Goal: Transaction & Acquisition: Book appointment/travel/reservation

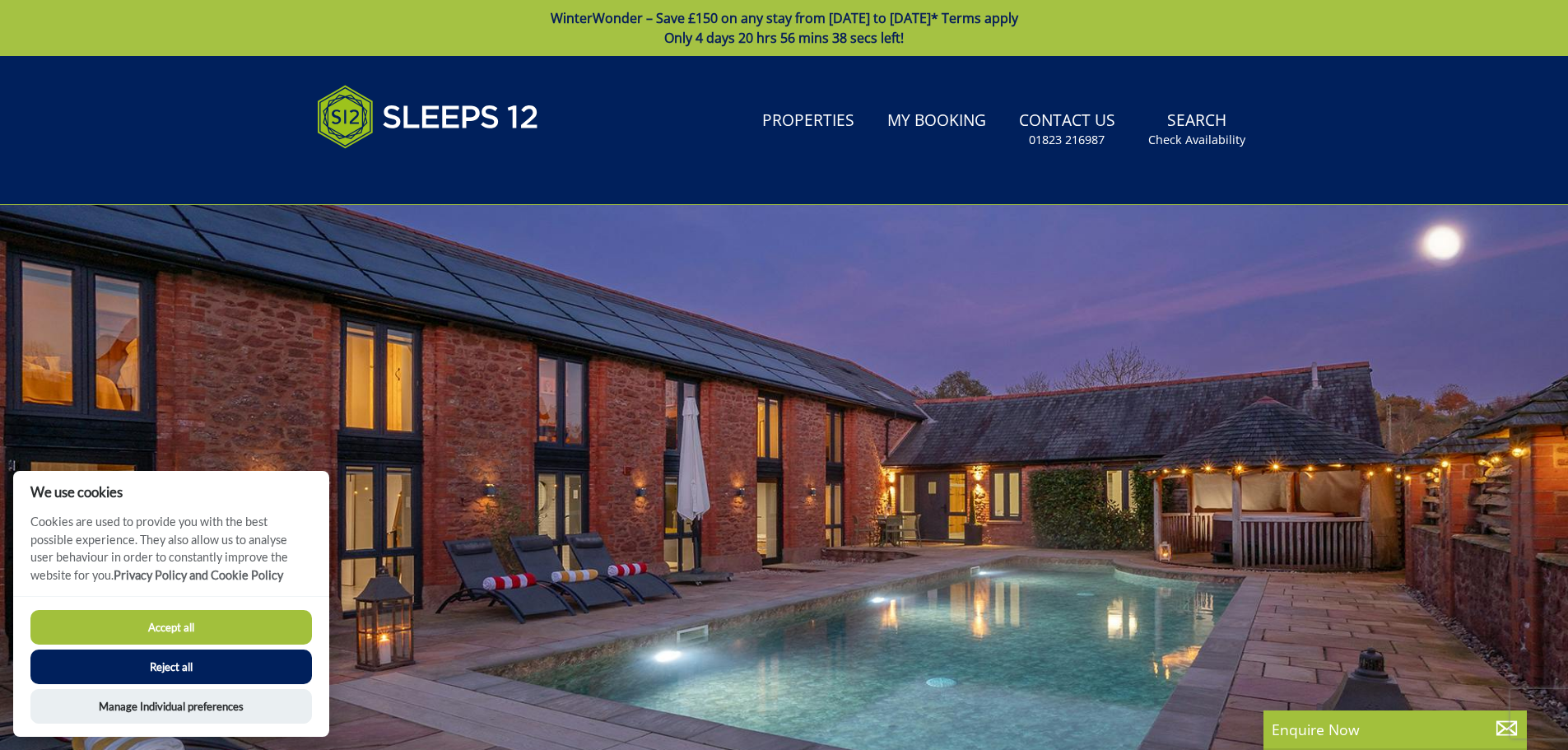
click at [179, 620] on button "Accept all" at bounding box center [171, 627] width 282 height 34
checkbox input "true"
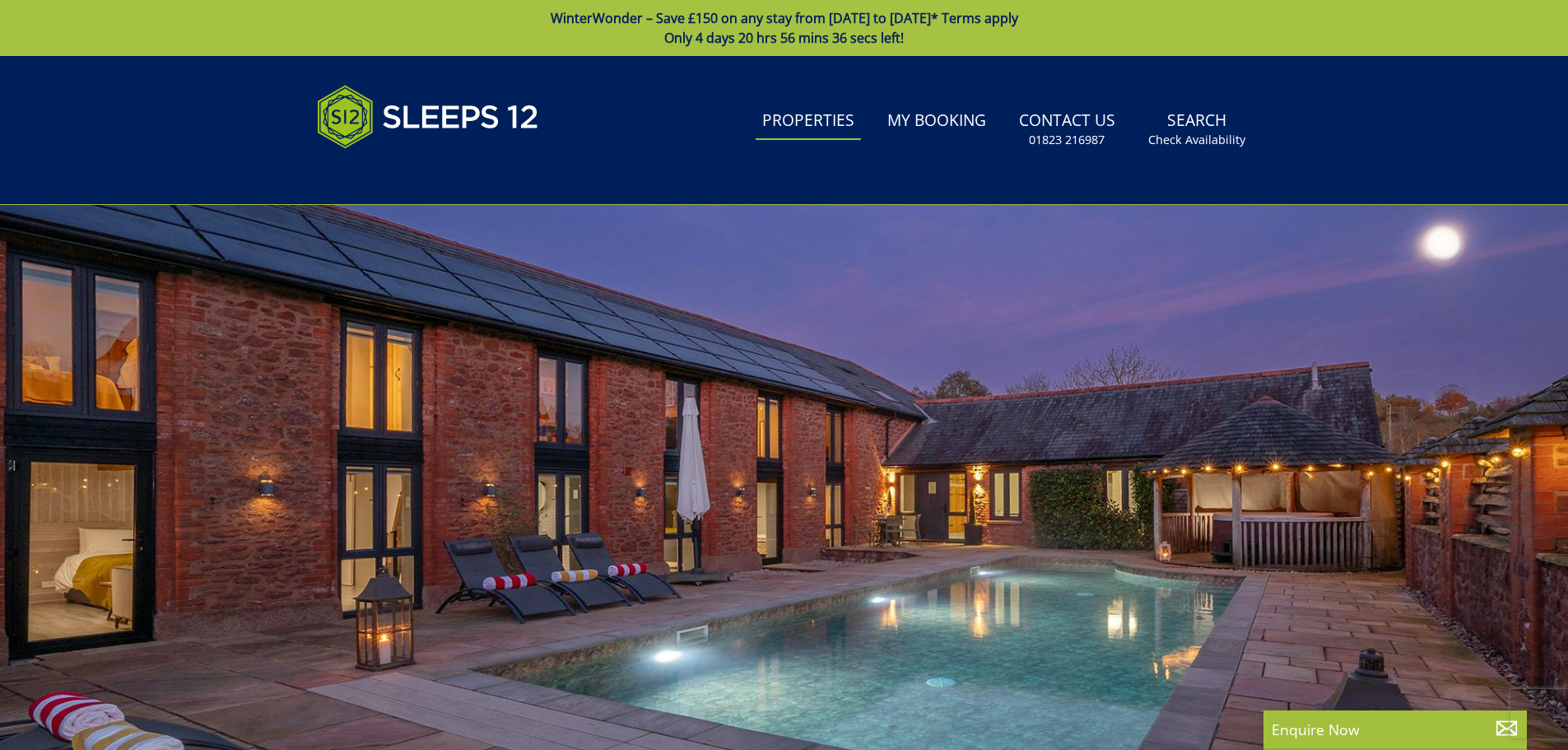
click at [820, 123] on link "Properties" at bounding box center [808, 121] width 106 height 37
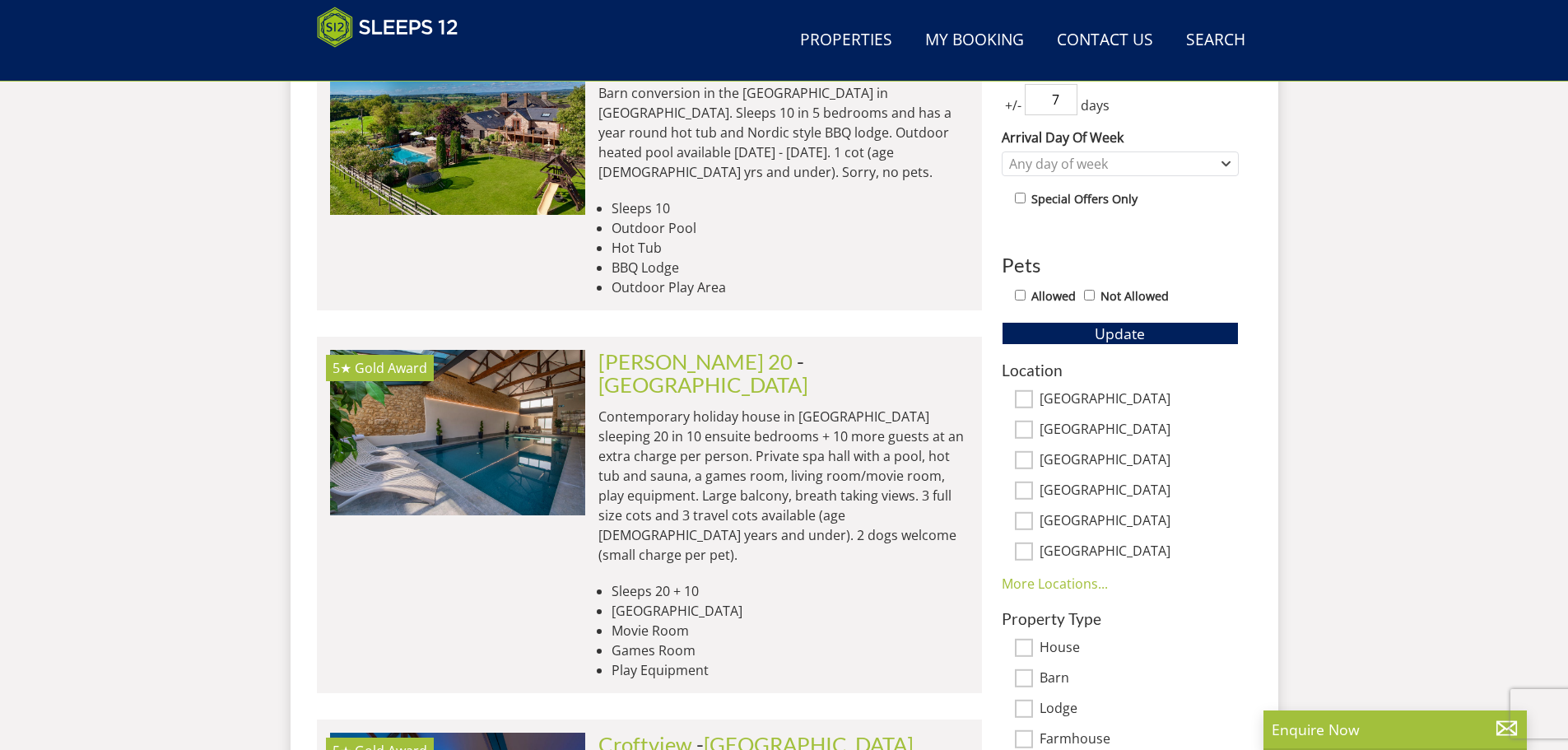
scroll to position [776, 0]
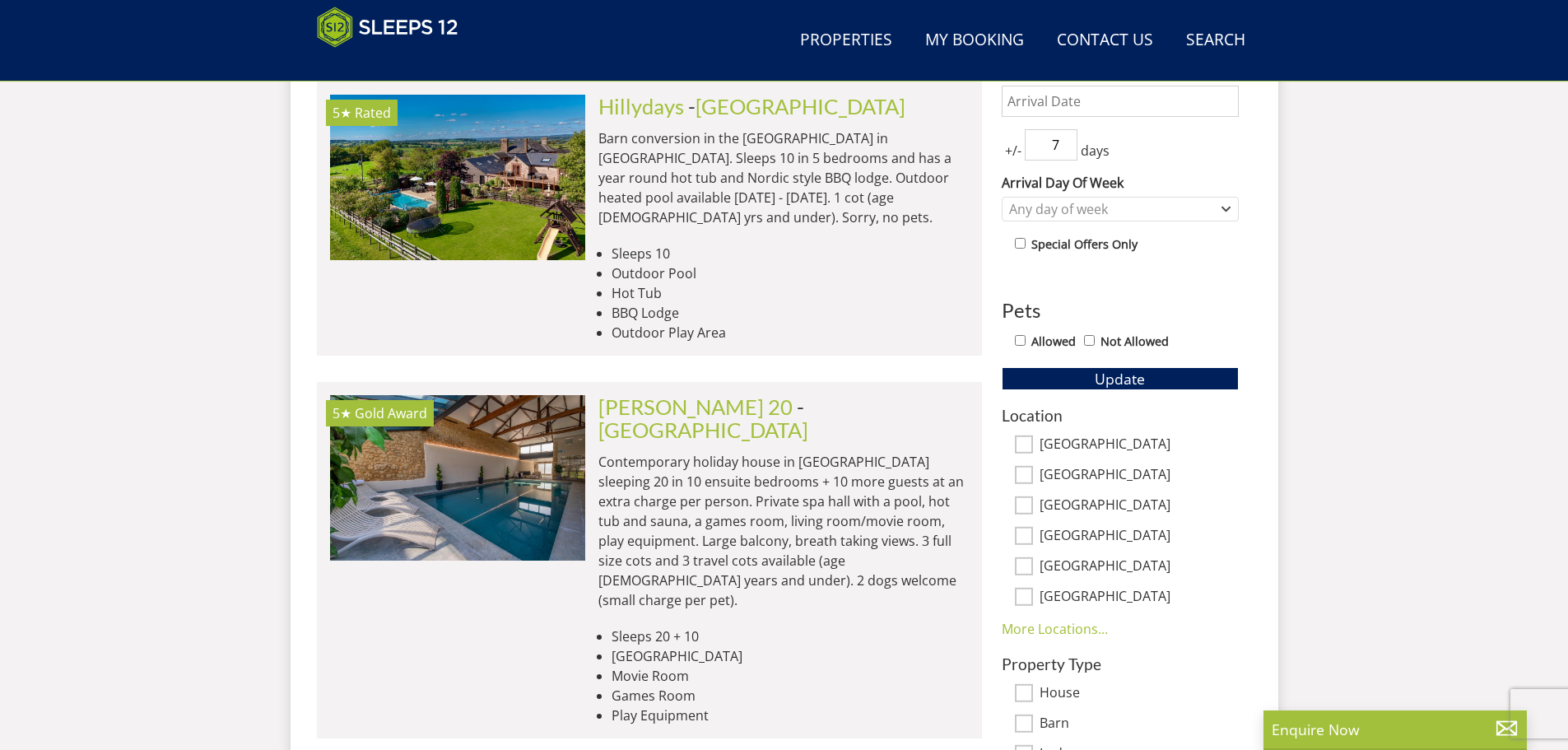
click at [1022, 442] on input "[GEOGRAPHIC_DATA]" at bounding box center [1023, 444] width 18 height 18
checkbox input "true"
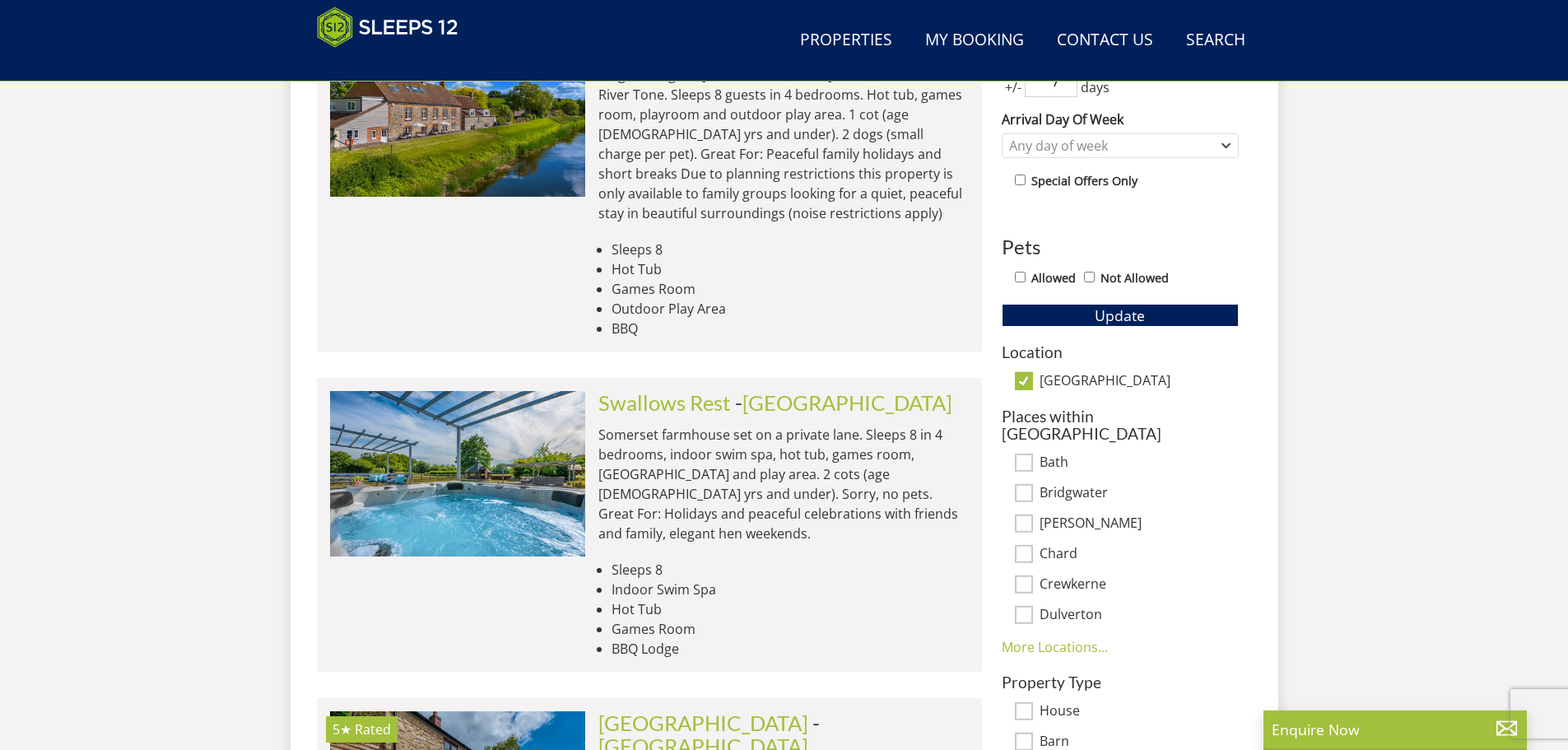
scroll to position [1163, 0]
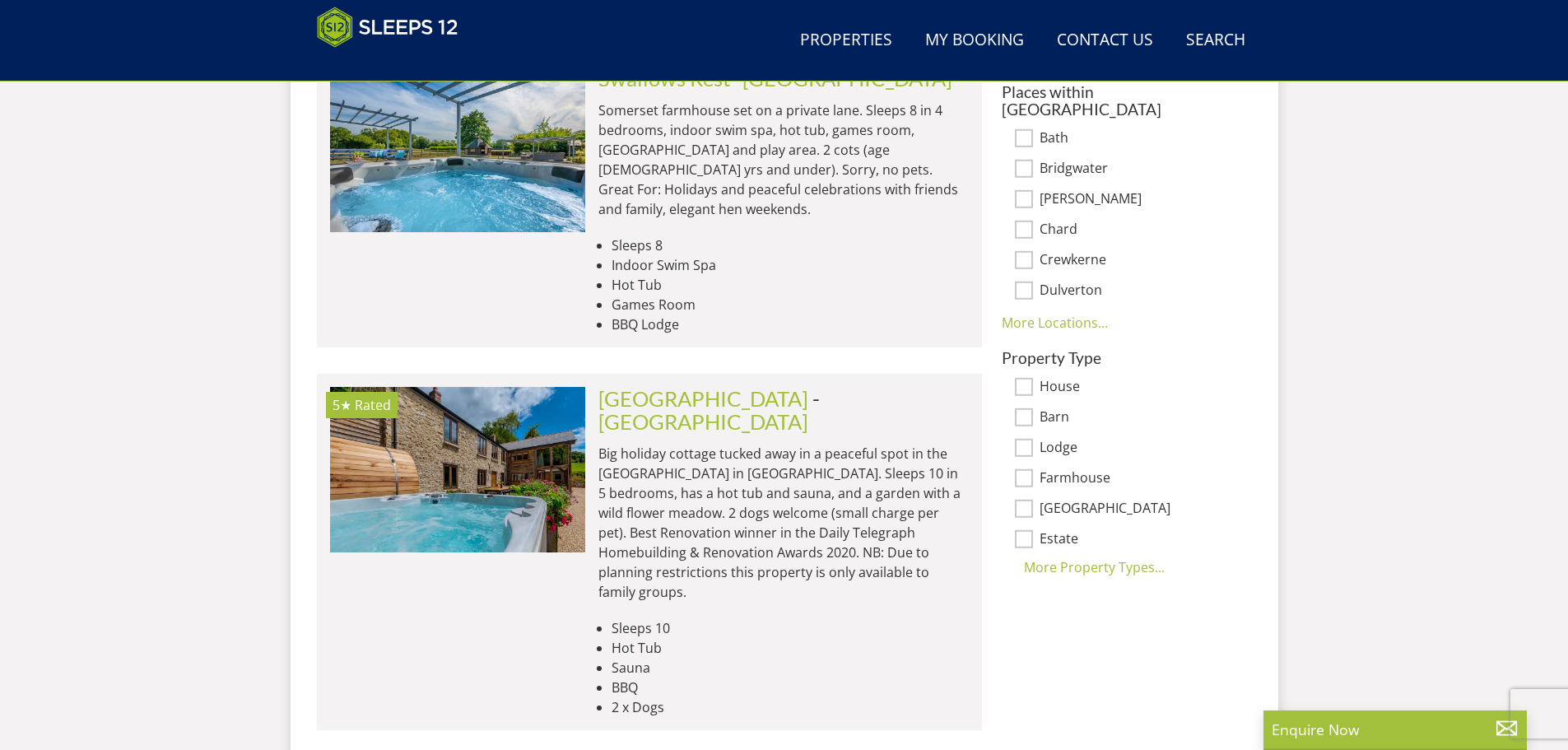
click at [1022, 378] on input "House" at bounding box center [1023, 386] width 18 height 18
checkbox input "true"
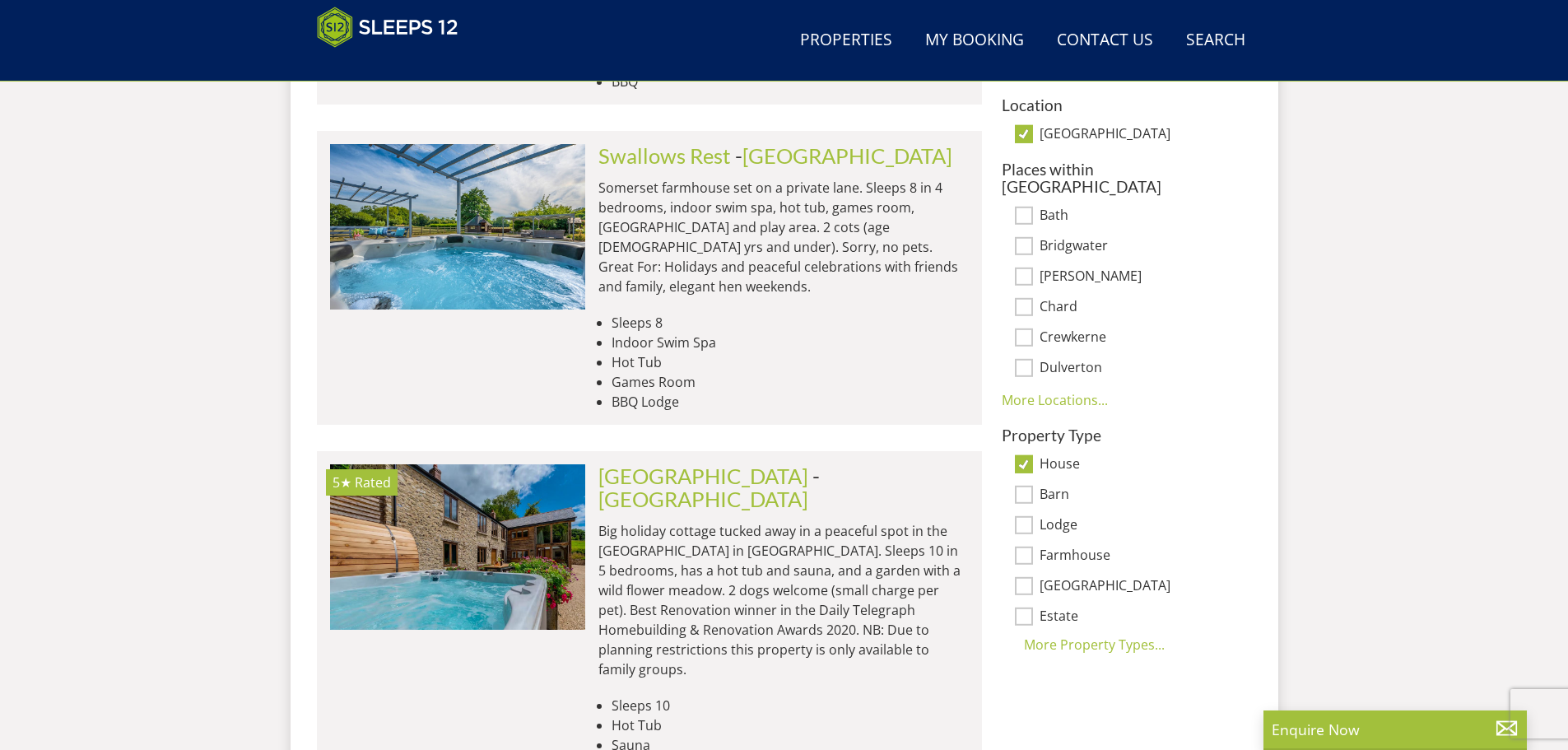
scroll to position [1245, 0]
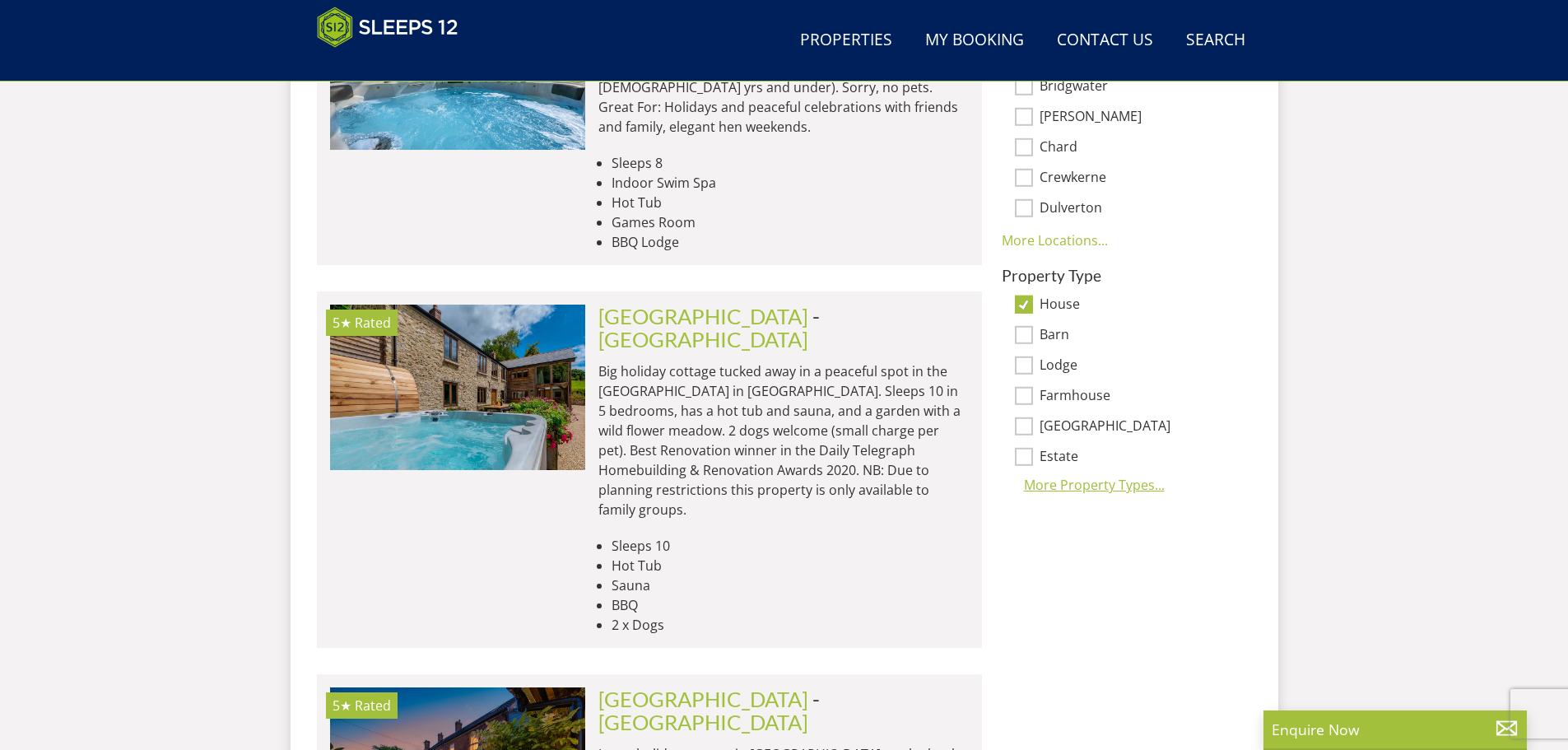
click at [1120, 475] on div "More Property Types..." at bounding box center [1120, 484] width 237 height 20
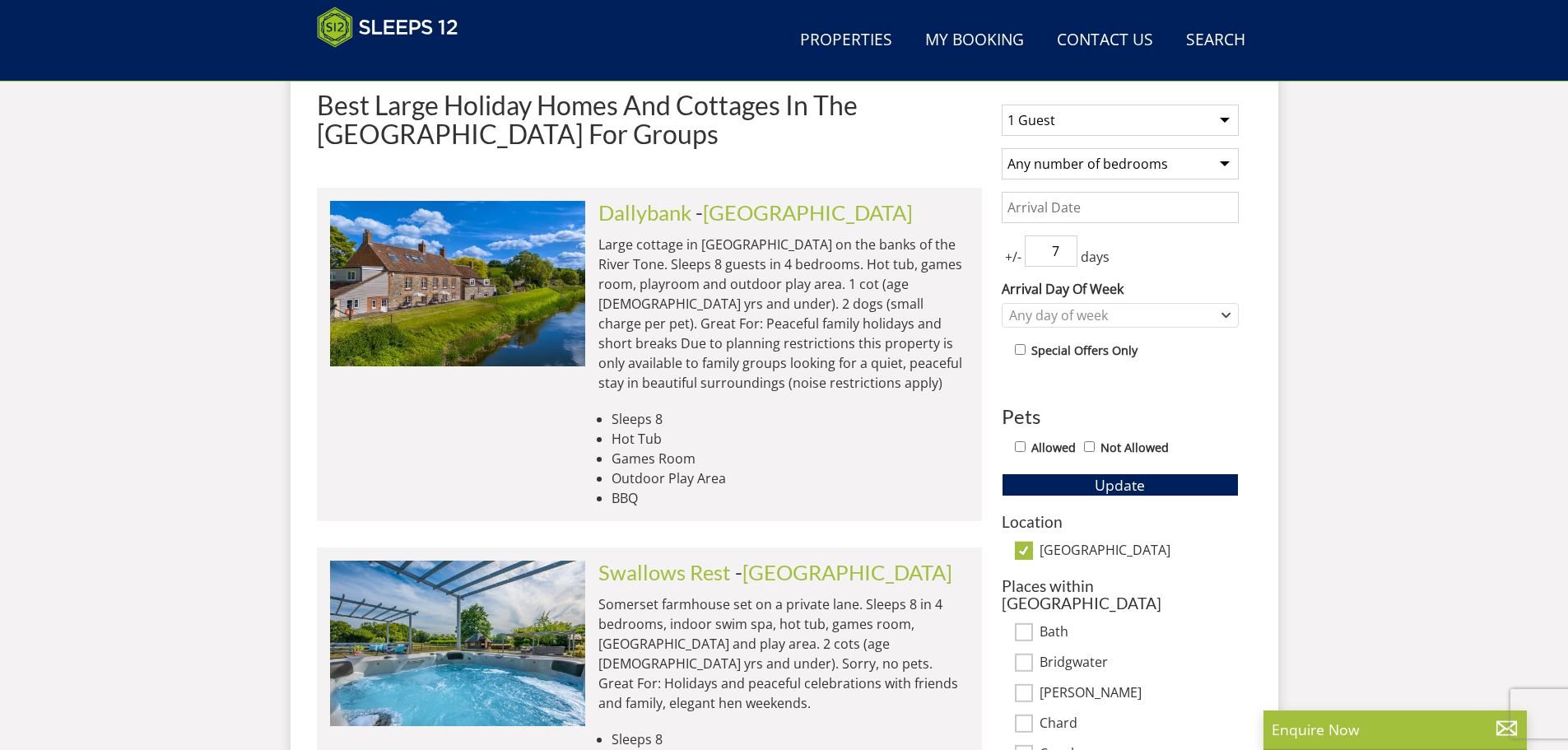
scroll to position [504, 0]
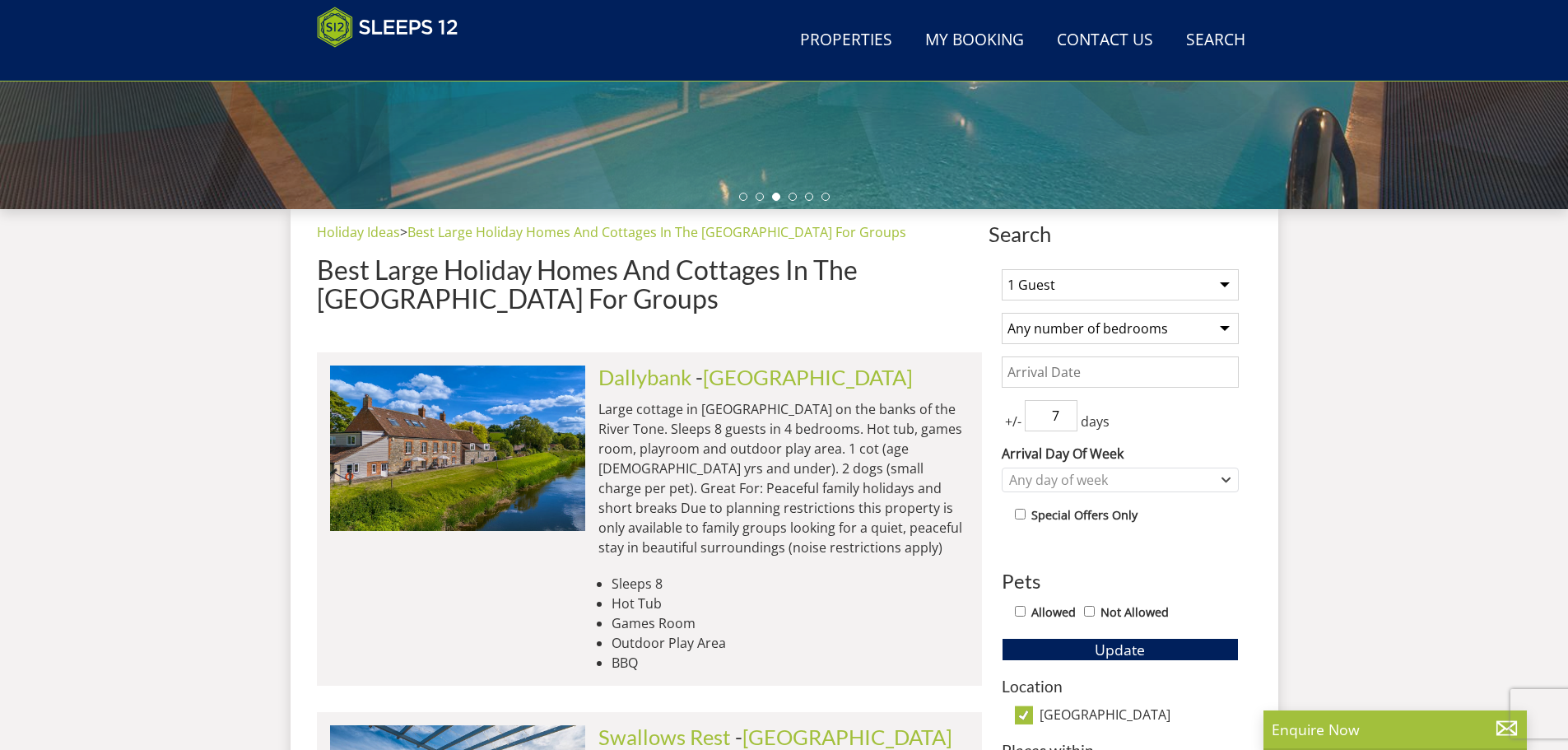
click at [1221, 326] on select "Any number of bedrooms 4 Bedrooms 5 Bedrooms 6 Bedrooms 7 Bedrooms 8 Bedrooms 9…" at bounding box center [1120, 328] width 237 height 31
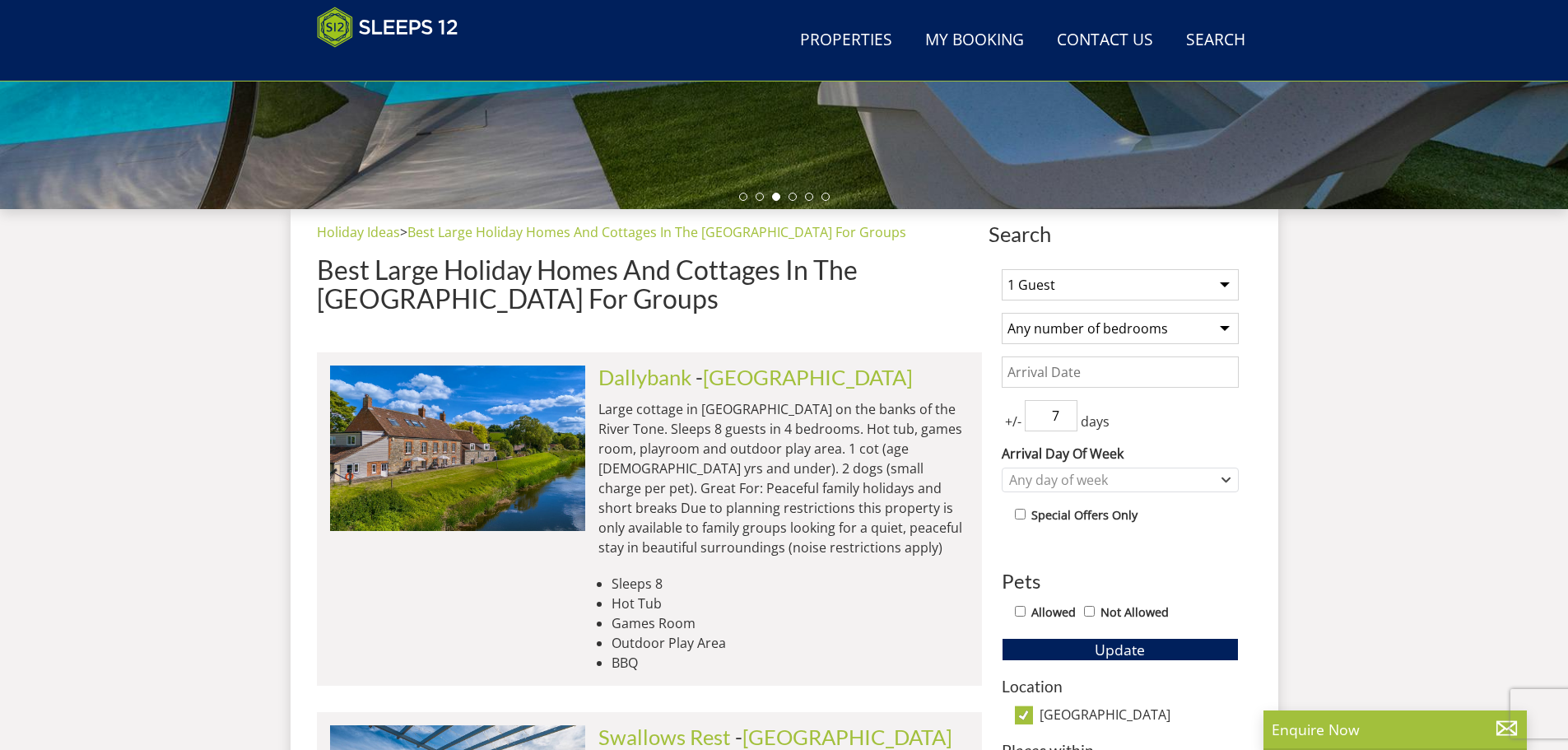
click at [1209, 282] on select "1 Guest 2 Guests 3 Guests 4 Guests 5 Guests 6 Guests 7 Guests 8 Guests 9 Guests…" at bounding box center [1120, 285] width 237 height 31
select select "14"
click at [1002, 269] on select "1 Guest 2 Guests 3 Guests 4 Guests 5 Guests 6 Guests 7 Guests 8 Guests 9 Guests…" at bounding box center [1120, 285] width 237 height 31
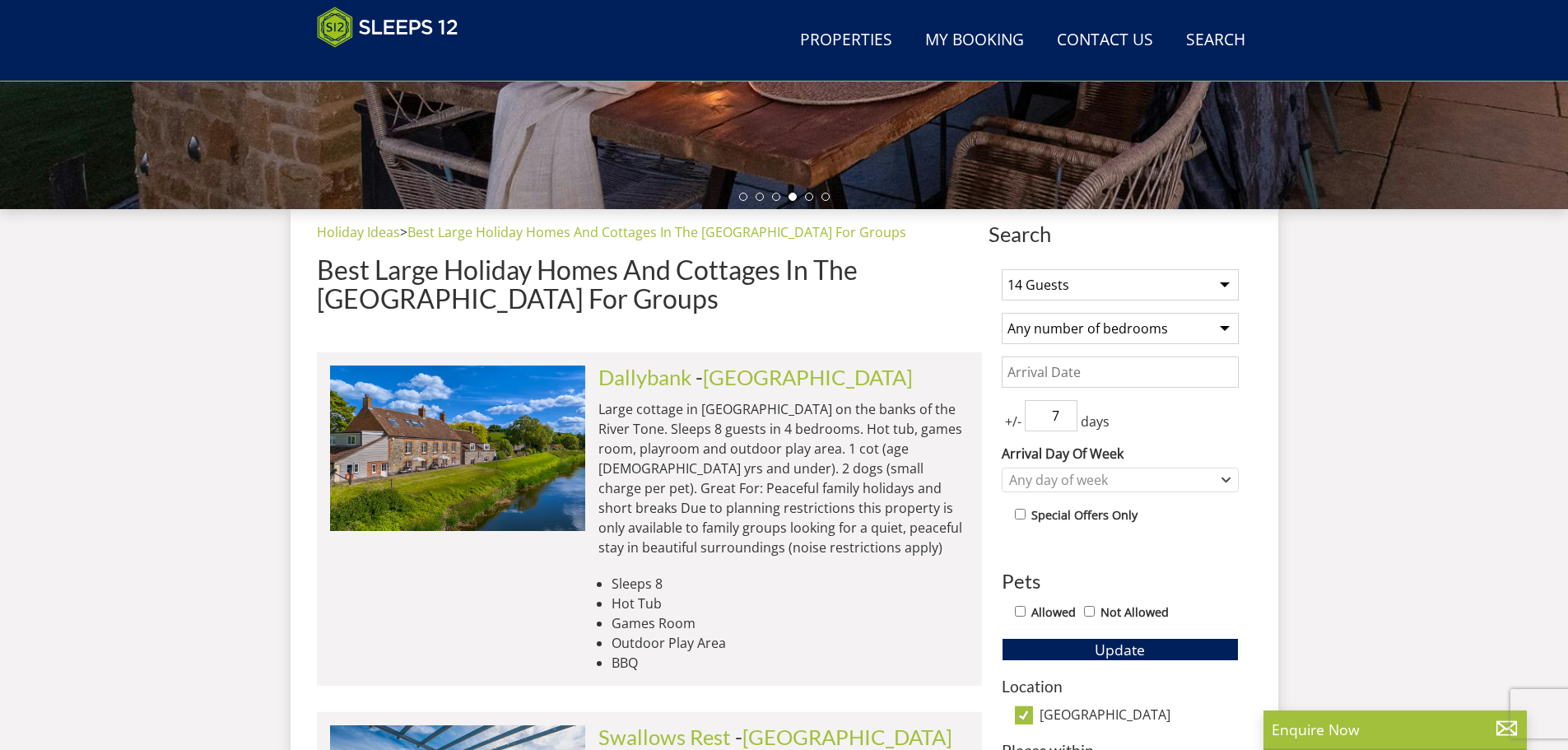
drag, startPoint x: 1206, startPoint y: 321, endPoint x: 1197, endPoint y: 340, distance: 21.0
click at [1206, 321] on select "Any number of bedrooms 4 Bedrooms 5 Bedrooms 6 Bedrooms 7 Bedrooms 8 Bedrooms 9…" at bounding box center [1120, 328] width 237 height 31
select select "7"
click at [1002, 313] on select "Any number of bedrooms 4 Bedrooms 5 Bedrooms 6 Bedrooms 7 Bedrooms 8 Bedrooms 9…" at bounding box center [1120, 328] width 237 height 31
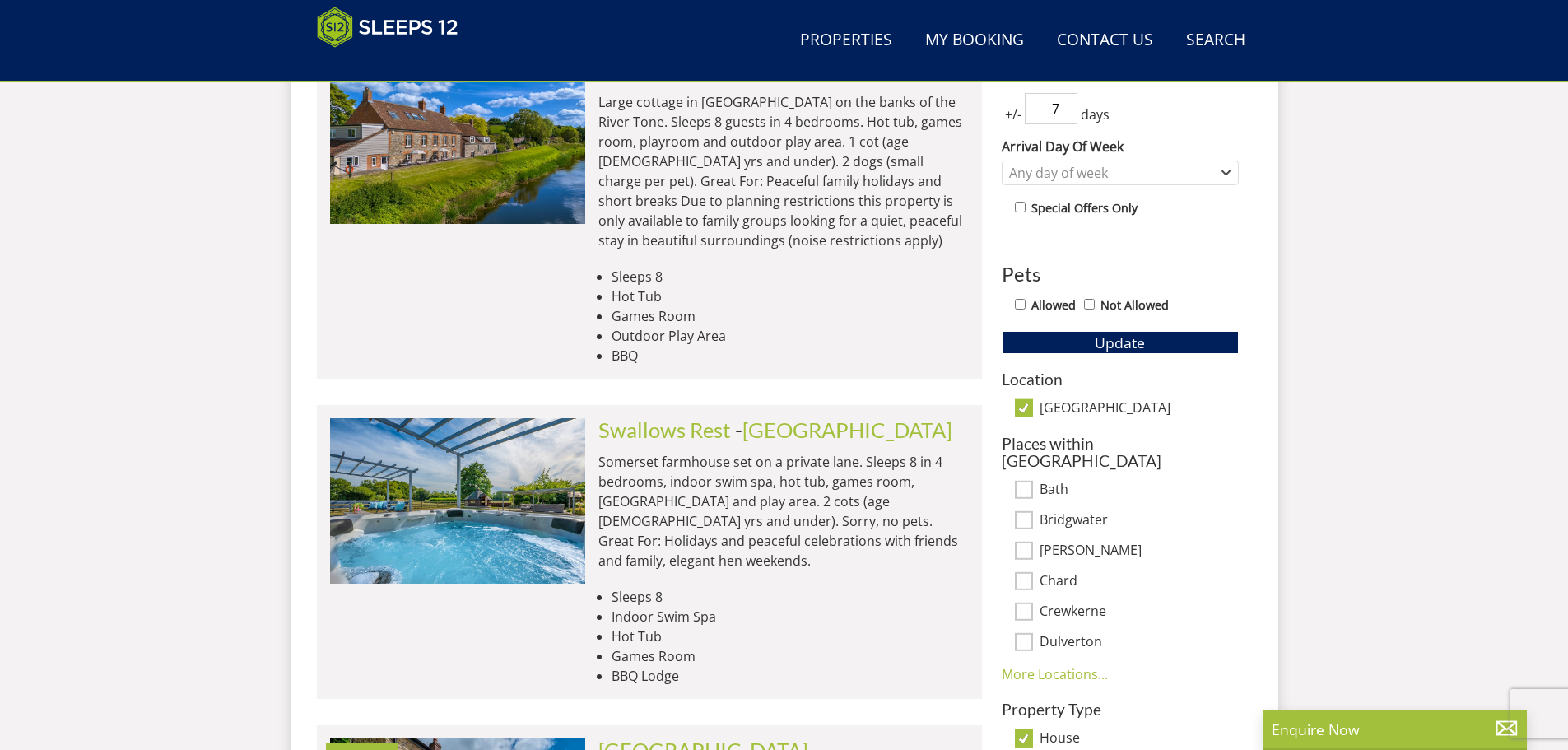
scroll to position [834, 0]
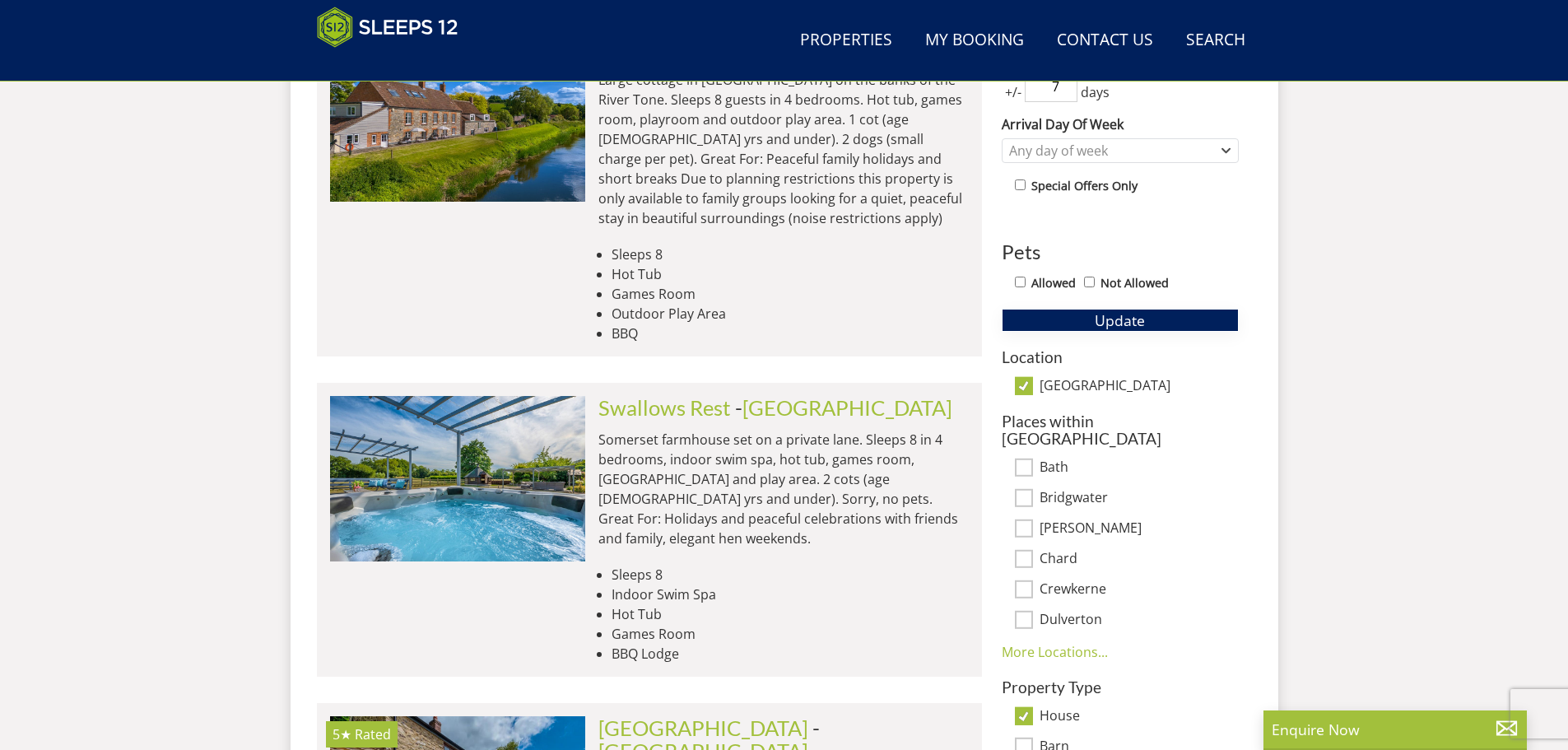
type button "Update"
click at [1153, 323] on button "Update" at bounding box center [1120, 320] width 237 height 23
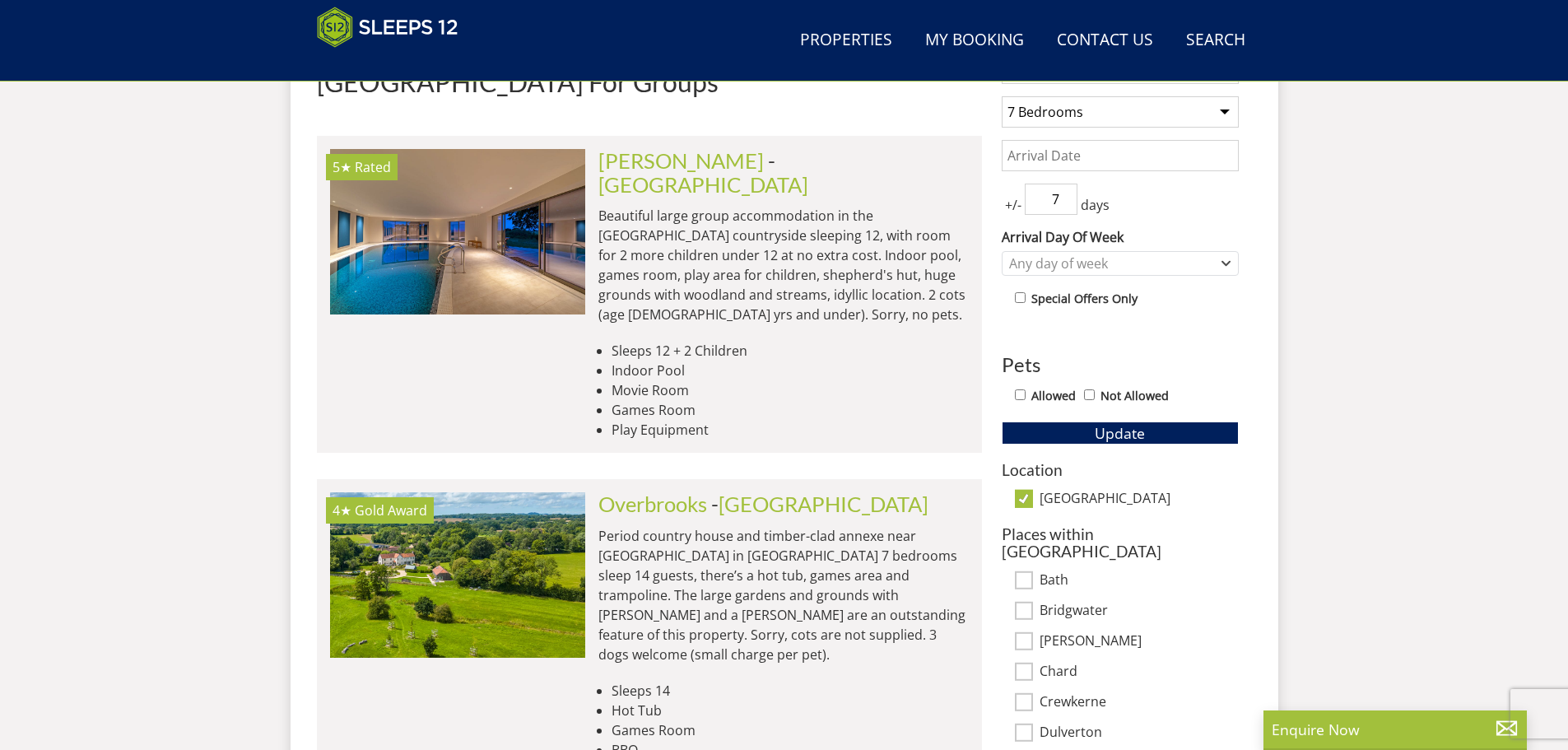
scroll to position [474, 0]
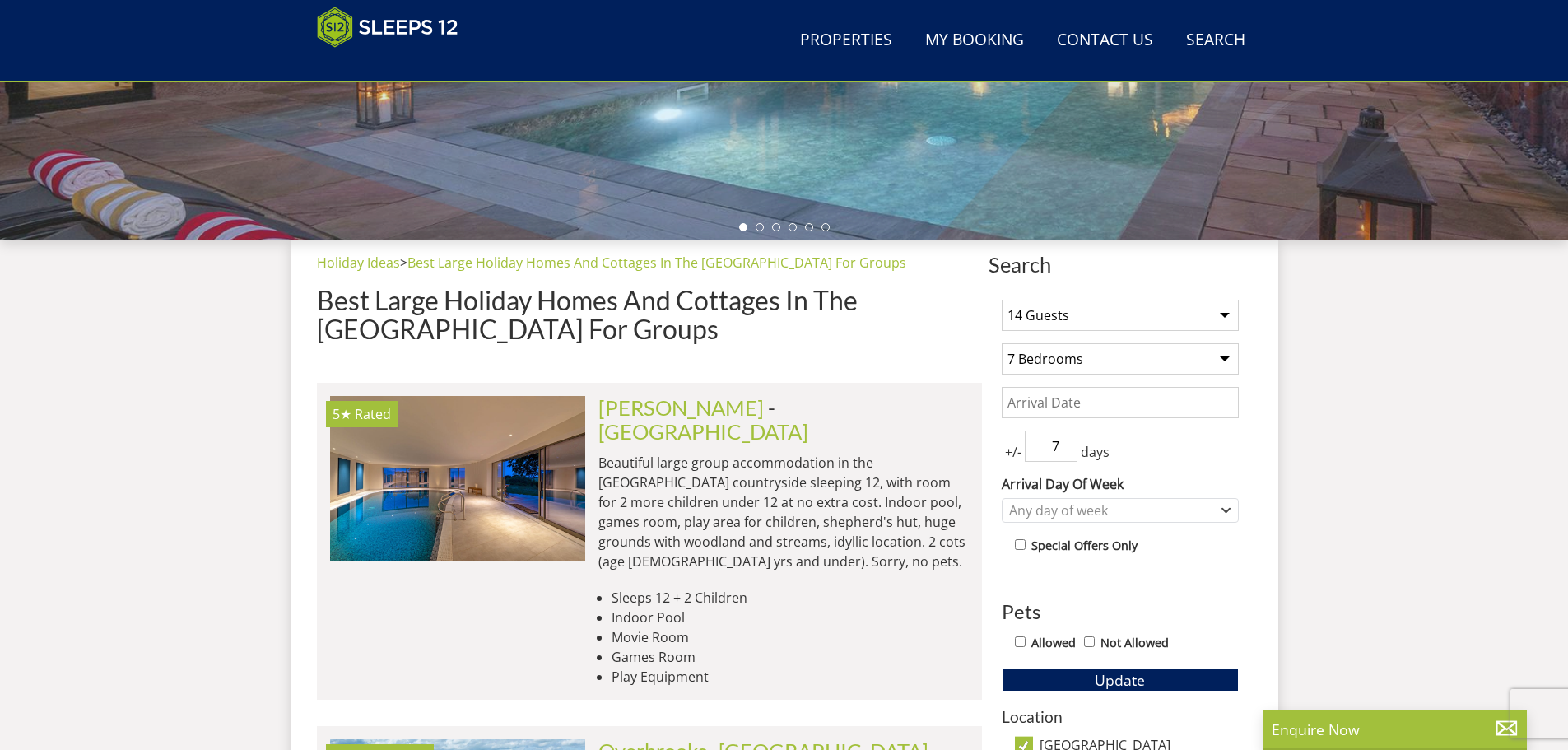
drag, startPoint x: 1221, startPoint y: 354, endPoint x: 1200, endPoint y: 358, distance: 21.4
click at [1221, 354] on select "Any number of bedrooms 4 Bedrooms 5 Bedrooms 6 Bedrooms 7 Bedrooms 8 Bedrooms 9…" at bounding box center [1120, 359] width 237 height 31
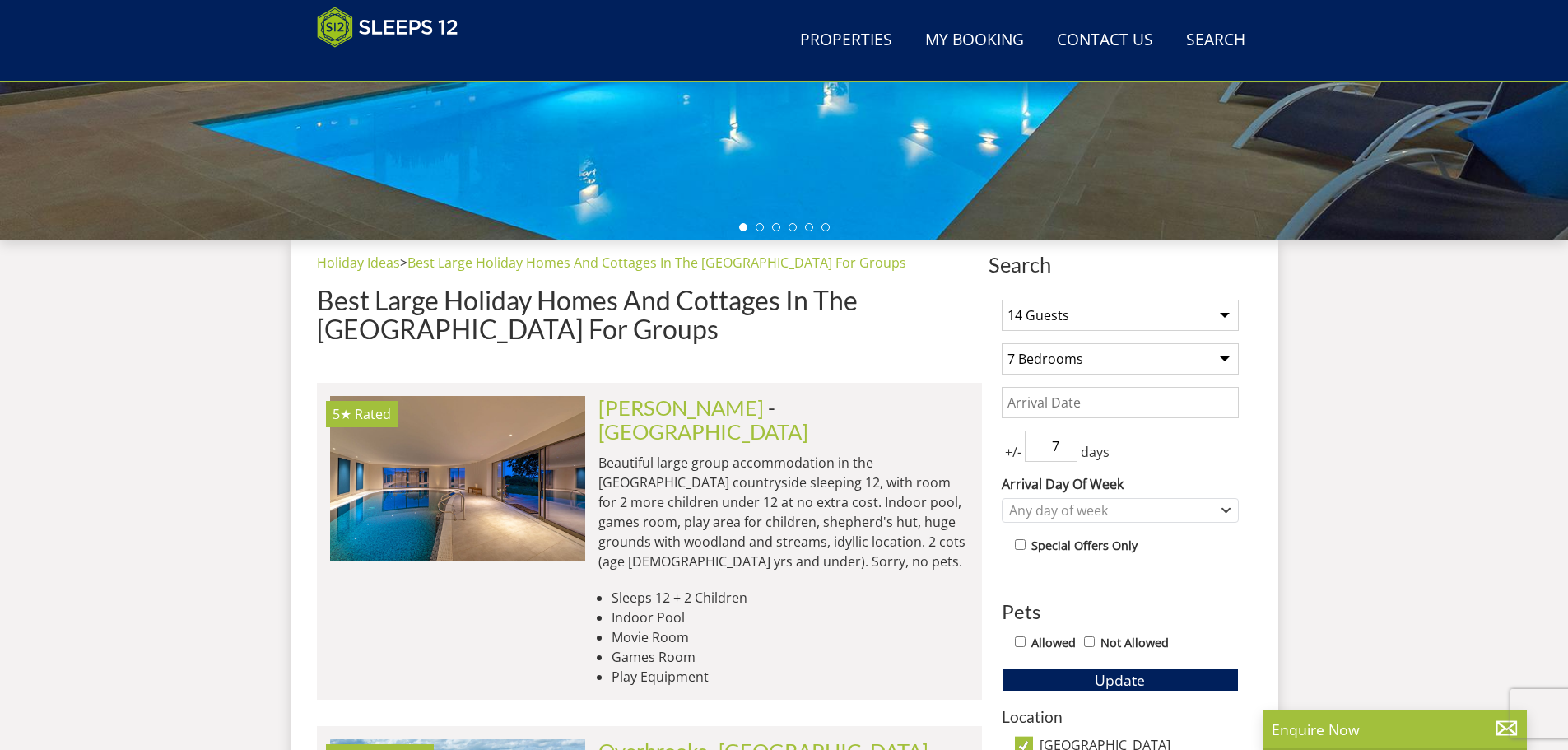
select select "4"
click at [1002, 344] on select "Any number of bedrooms 4 Bedrooms 5 Bedrooms 6 Bedrooms 7 Bedrooms 8 Bedrooms 9…" at bounding box center [1120, 359] width 237 height 31
click at [1128, 673] on span "Update" at bounding box center [1120, 680] width 50 height 20
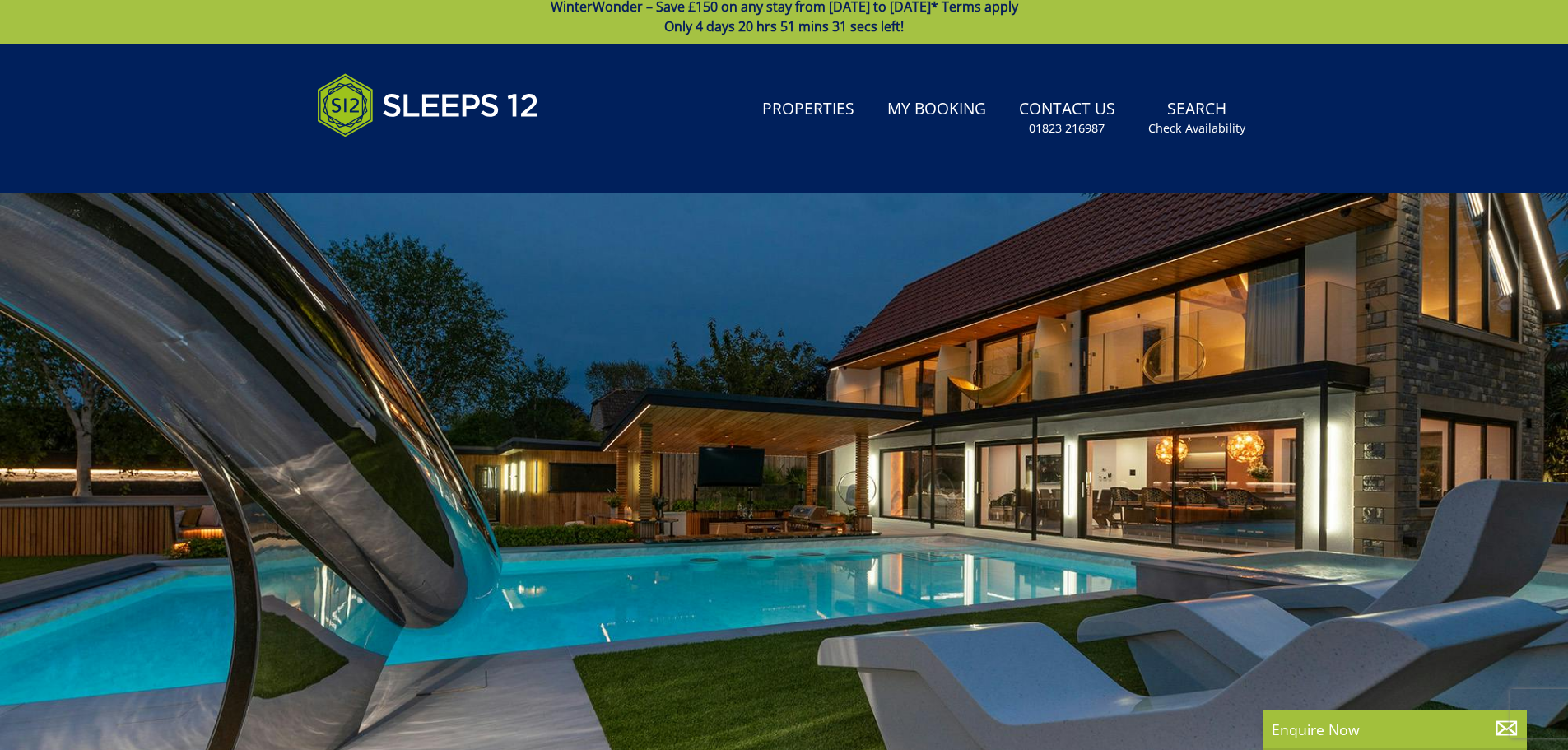
scroll to position [0, 0]
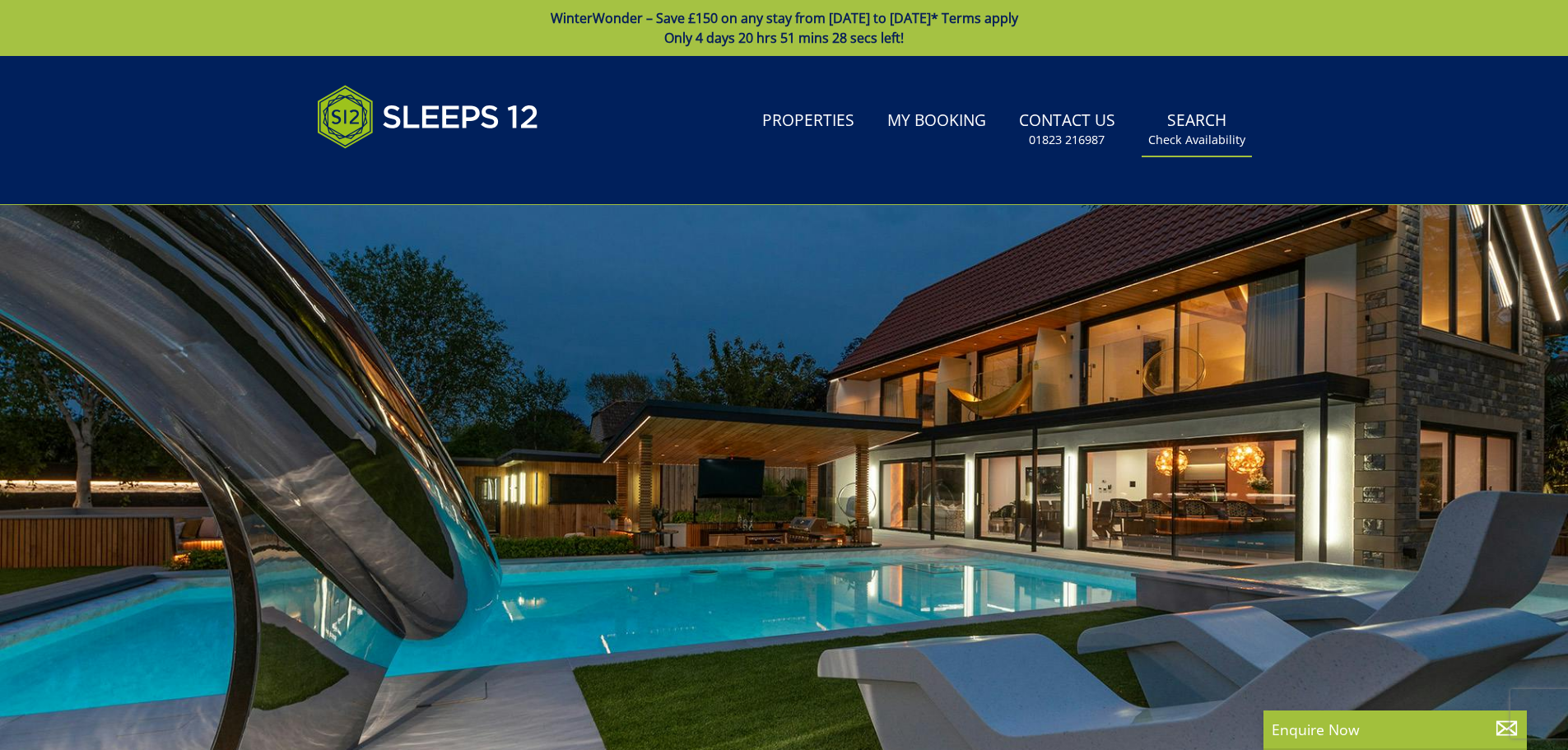
click at [1204, 127] on link "Search Check Availability" at bounding box center [1198, 129] width 110 height 53
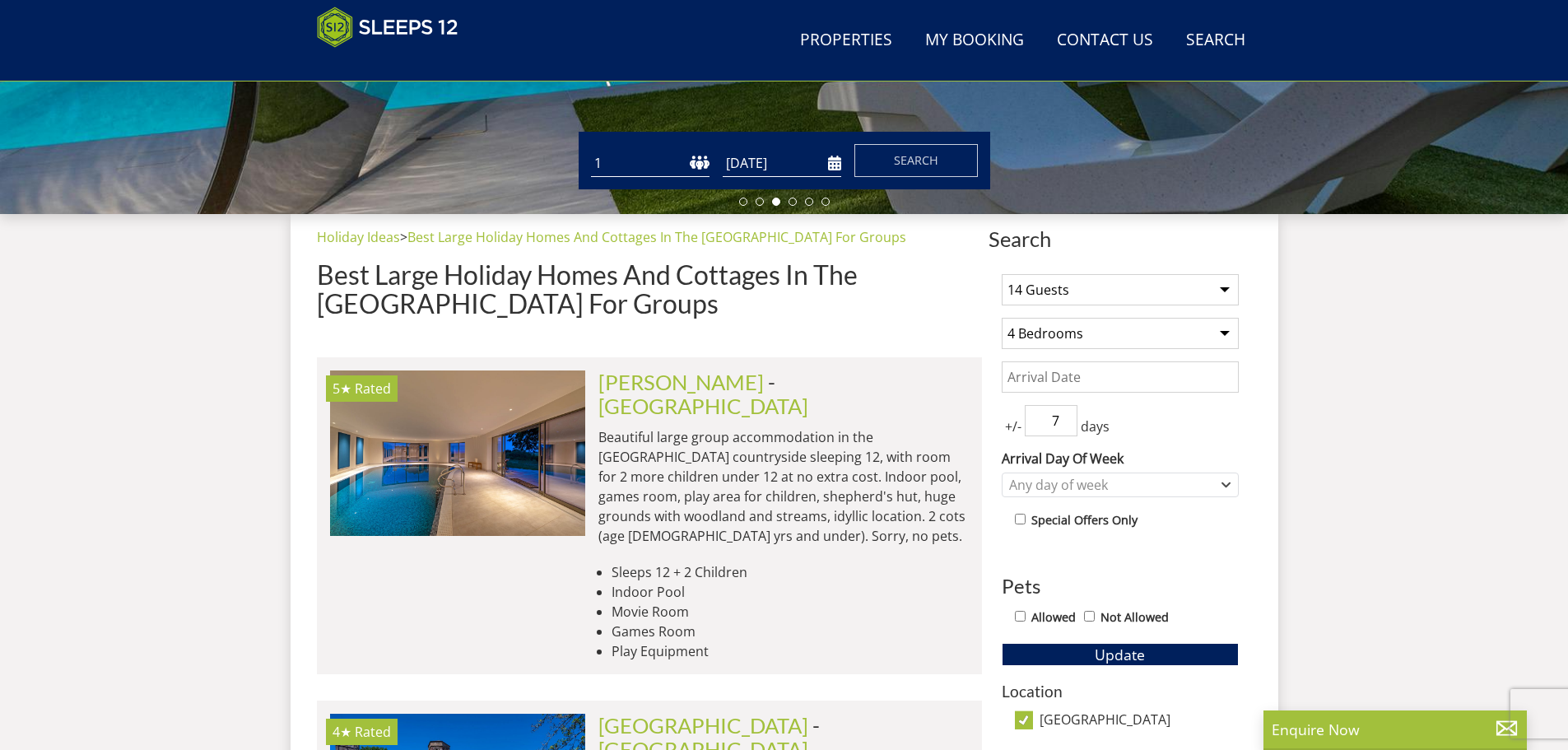
scroll to position [508, 0]
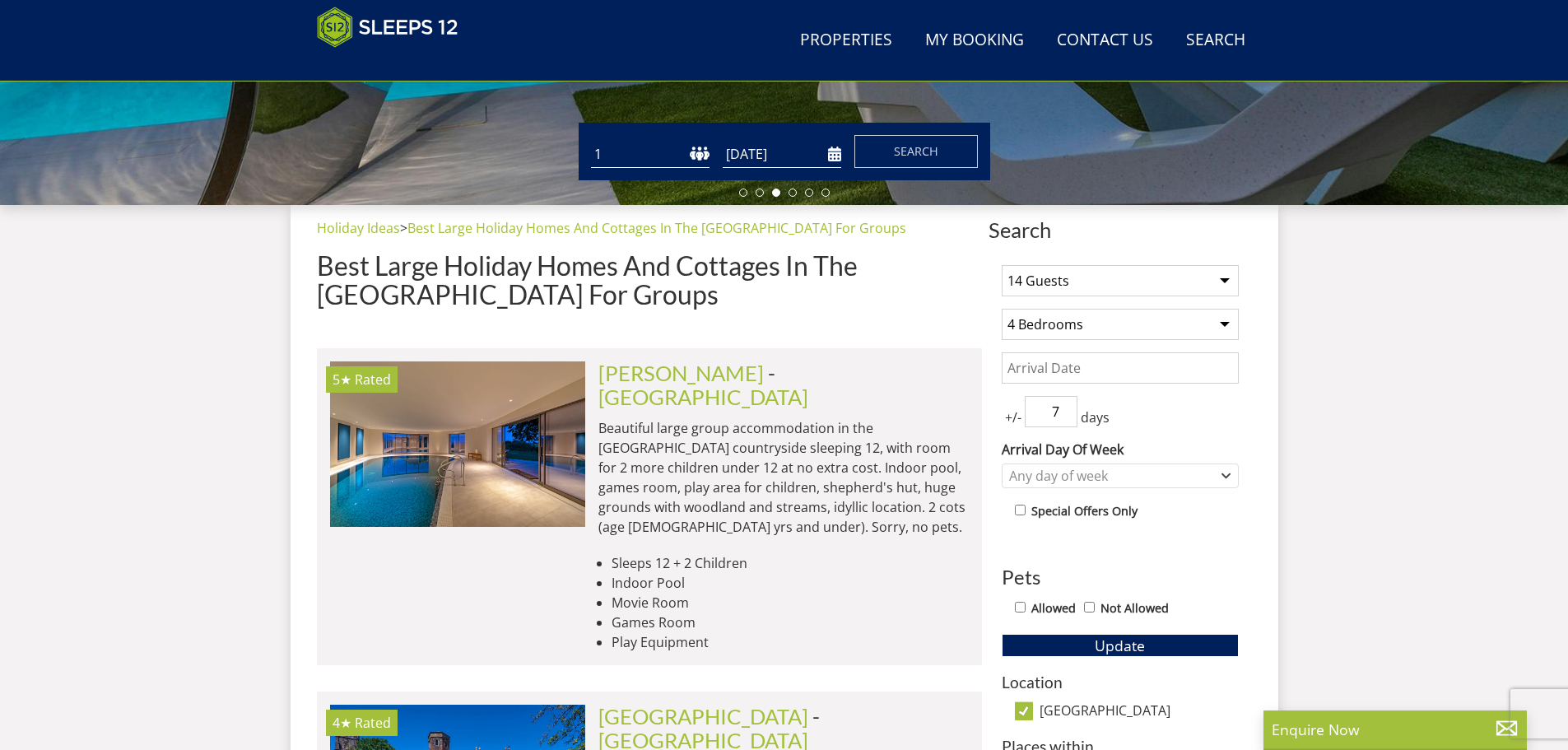
drag, startPoint x: 1222, startPoint y: 278, endPoint x: 1195, endPoint y: 280, distance: 27.1
click at [1222, 278] on select "1 Guest 2 Guests 3 Guests 4 Guests 5 Guests 6 Guests 7 Guests 8 Guests 9 Guests…" at bounding box center [1120, 280] width 237 height 31
select select "1"
click at [1002, 265] on select "1 Guest 2 Guests 3 Guests 4 Guests 5 Guests 6 Guests 7 Guests 8 Guests 9 Guests…" at bounding box center [1120, 280] width 237 height 31
click at [1073, 321] on select "Any number of bedrooms 4 Bedrooms 5 Bedrooms 6 Bedrooms 7 Bedrooms 8 Bedrooms 9…" at bounding box center [1120, 324] width 237 height 31
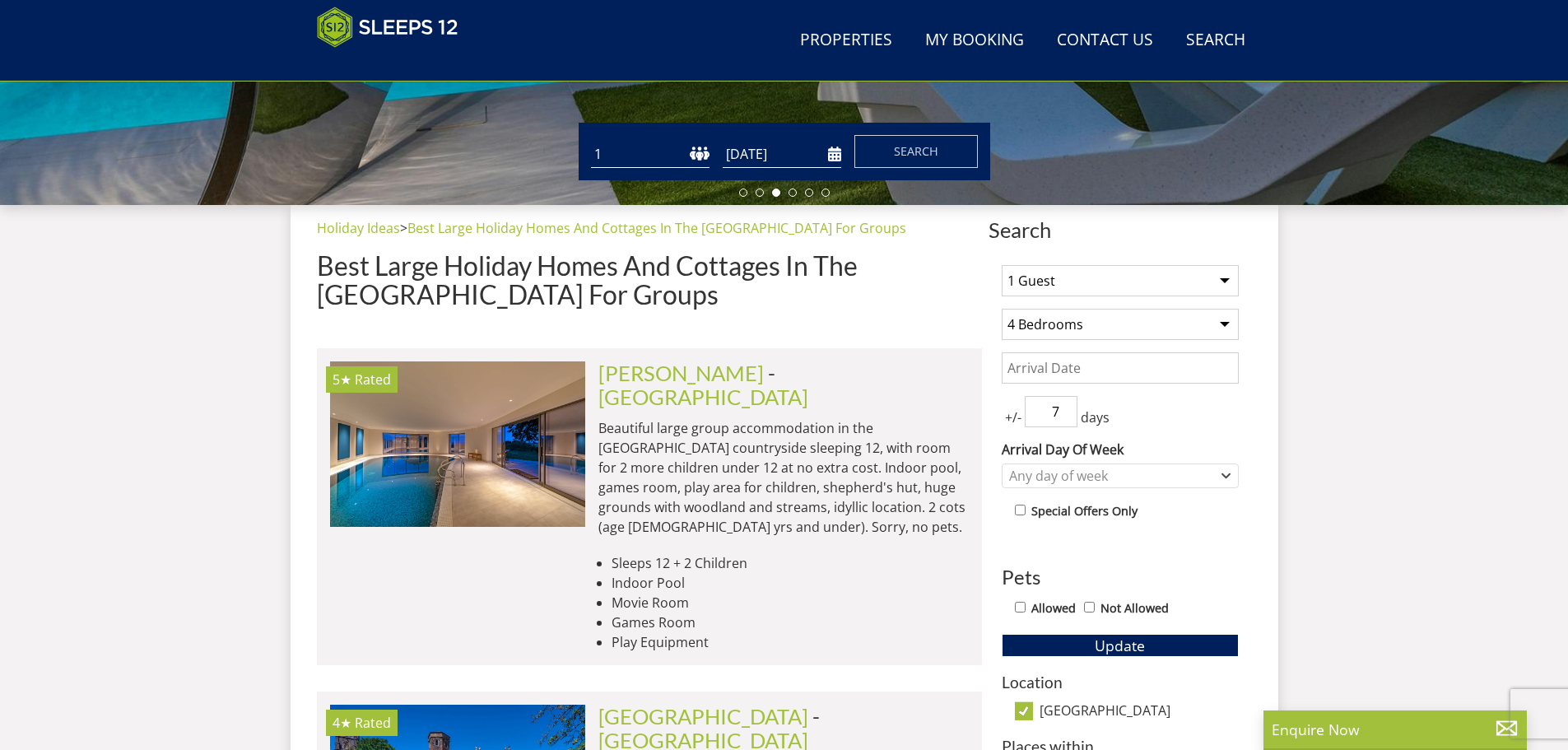
select select "0"
click at [1002, 308] on select "Any number of bedrooms 4 Bedrooms 5 Bedrooms 6 Bedrooms 7 Bedrooms 8 Bedrooms 9…" at bounding box center [1120, 324] width 237 height 31
click at [1062, 280] on select "1 Guest 2 Guests 3 Guests 4 Guests 5 Guests 6 Guests 7 Guests 8 Guests 9 Guests…" at bounding box center [1120, 280] width 237 height 31
select select "12"
click at [1002, 265] on select "1 Guest 2 Guests 3 Guests 4 Guests 5 Guests 6 Guests 7 Guests 8 Guests 9 Guests…" at bounding box center [1120, 280] width 237 height 31
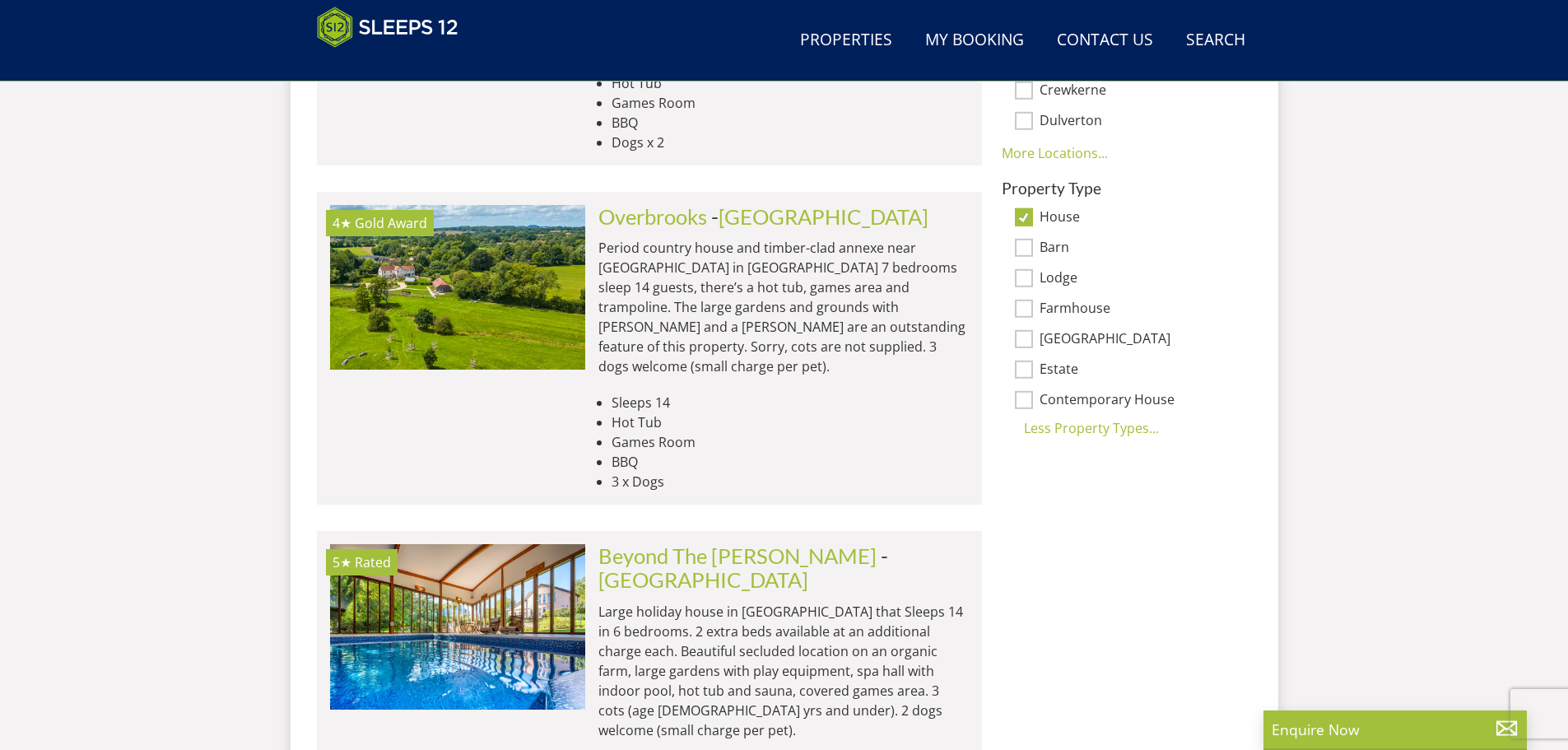
scroll to position [1332, 0]
click at [1023, 209] on input "House" at bounding box center [1023, 218] width 18 height 18
checkbox input "false"
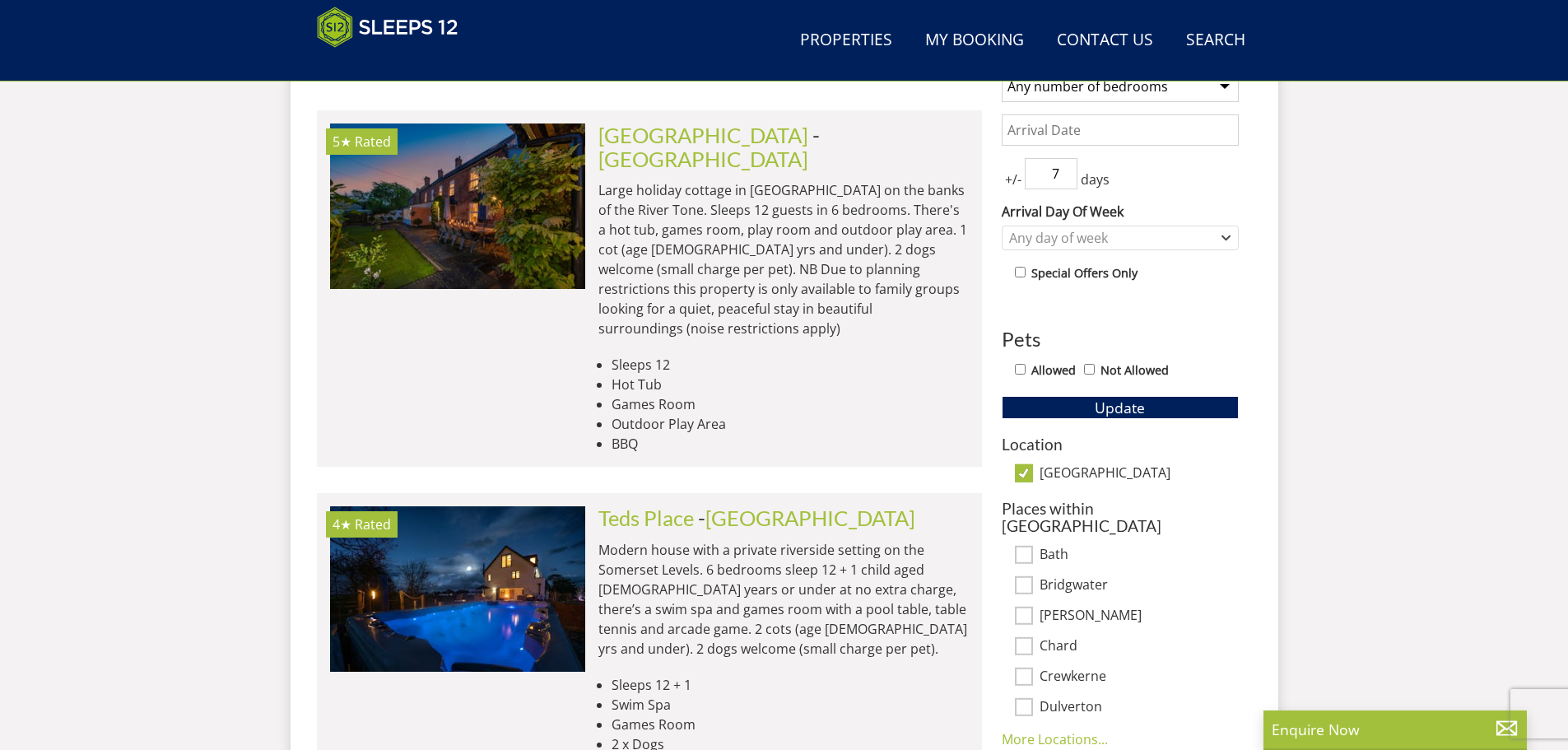
scroll to position [591, 0]
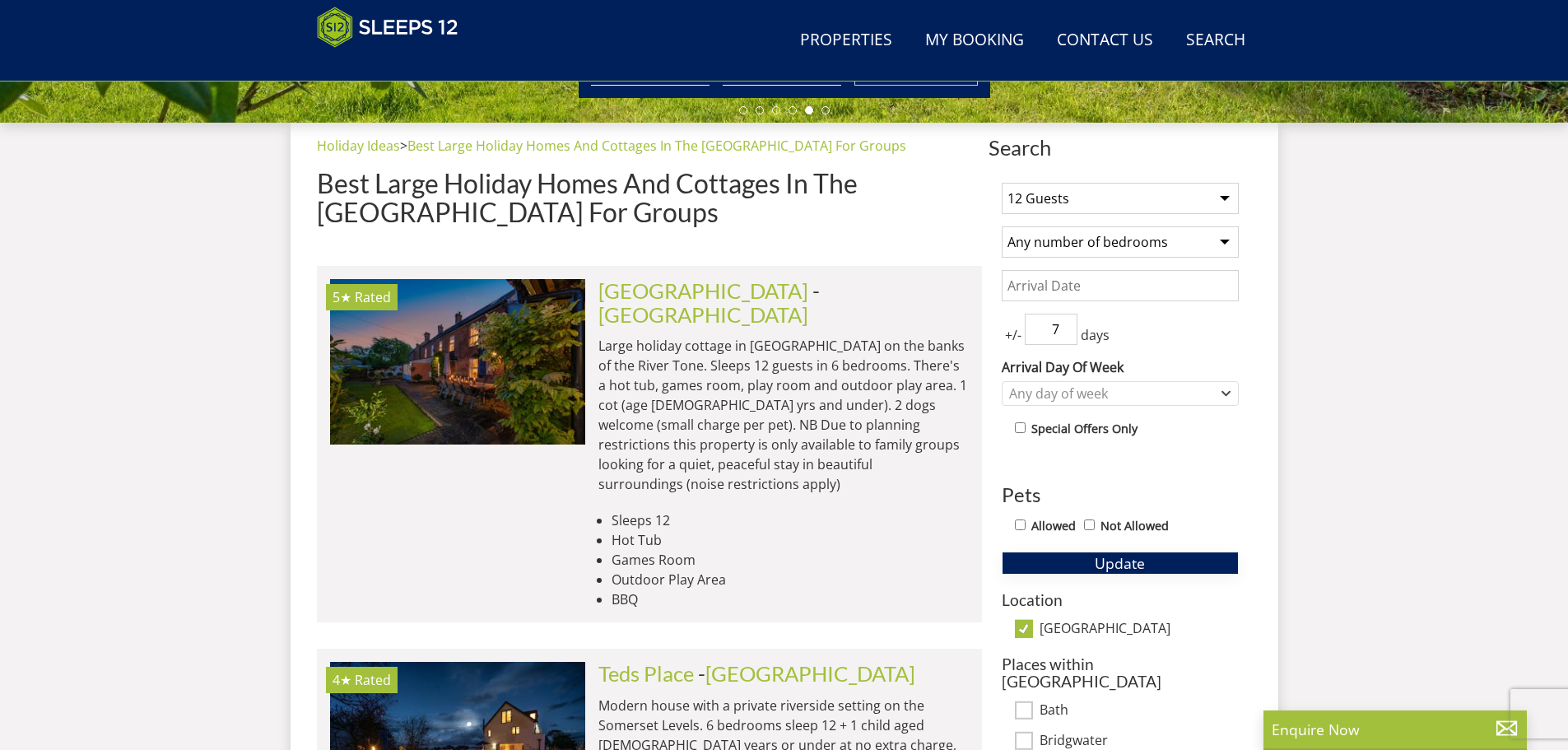
click at [1132, 563] on span "Update" at bounding box center [1120, 562] width 50 height 20
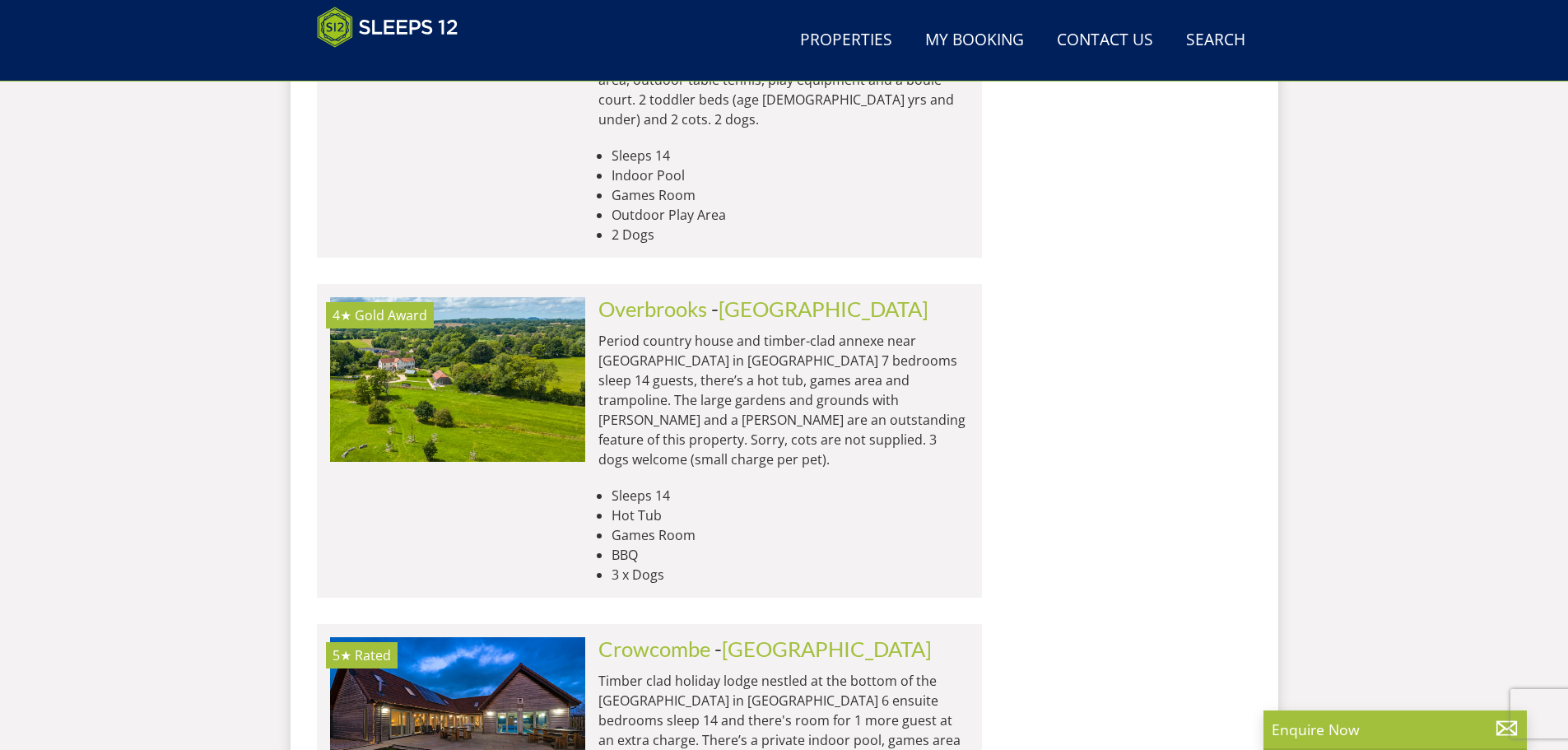
scroll to position [7094, 0]
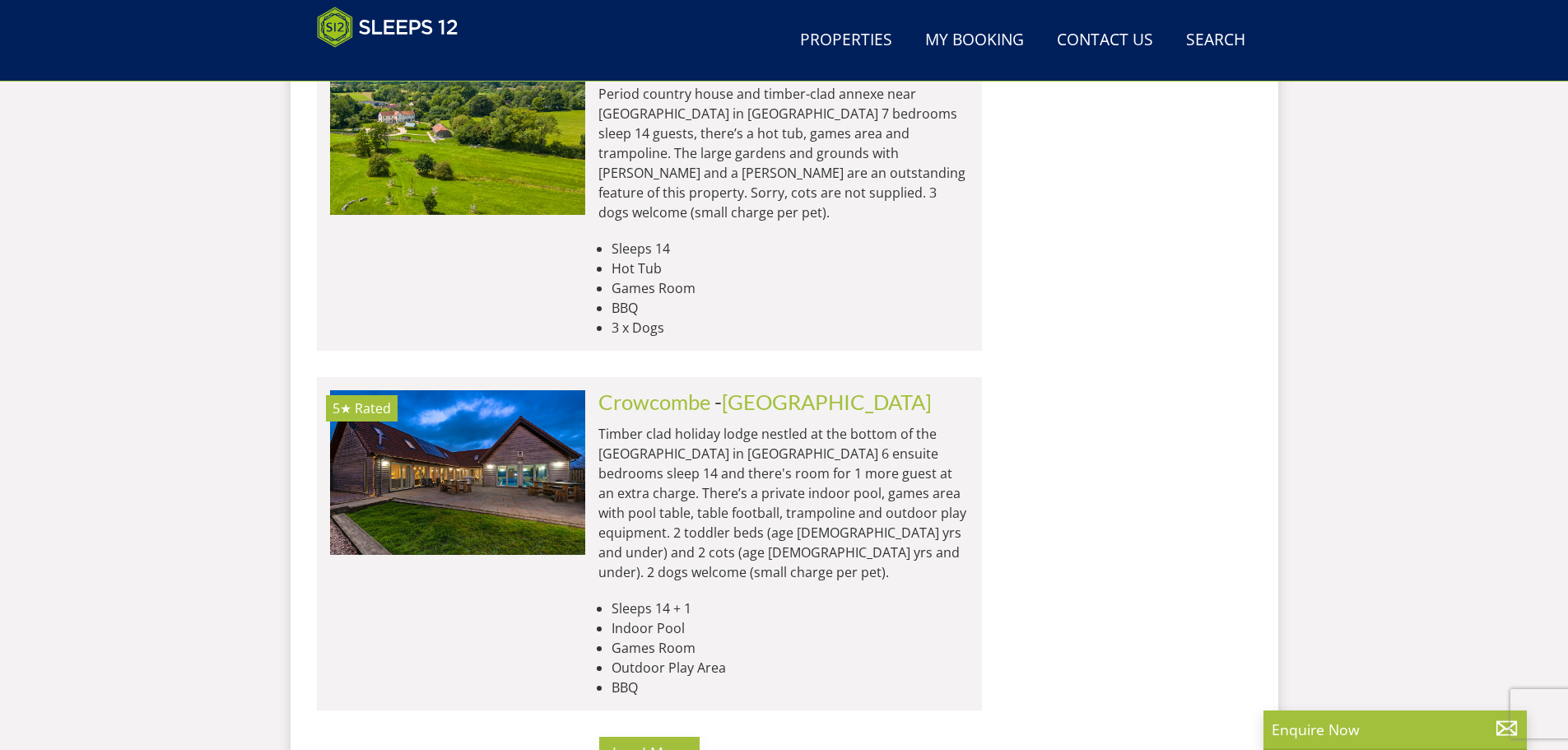
click at [639, 737] on button "Load More" at bounding box center [650, 753] width 101 height 32
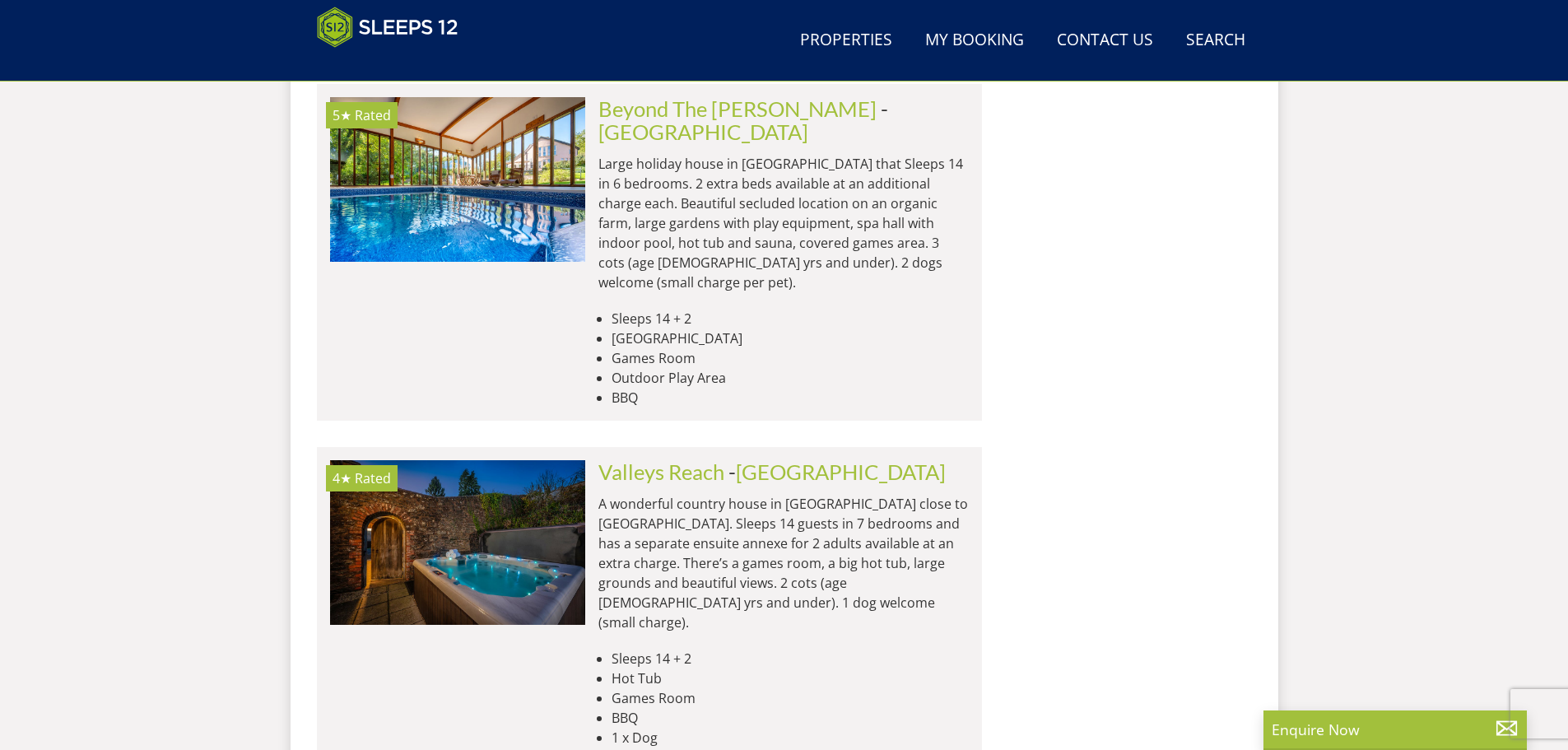
scroll to position [7752, 0]
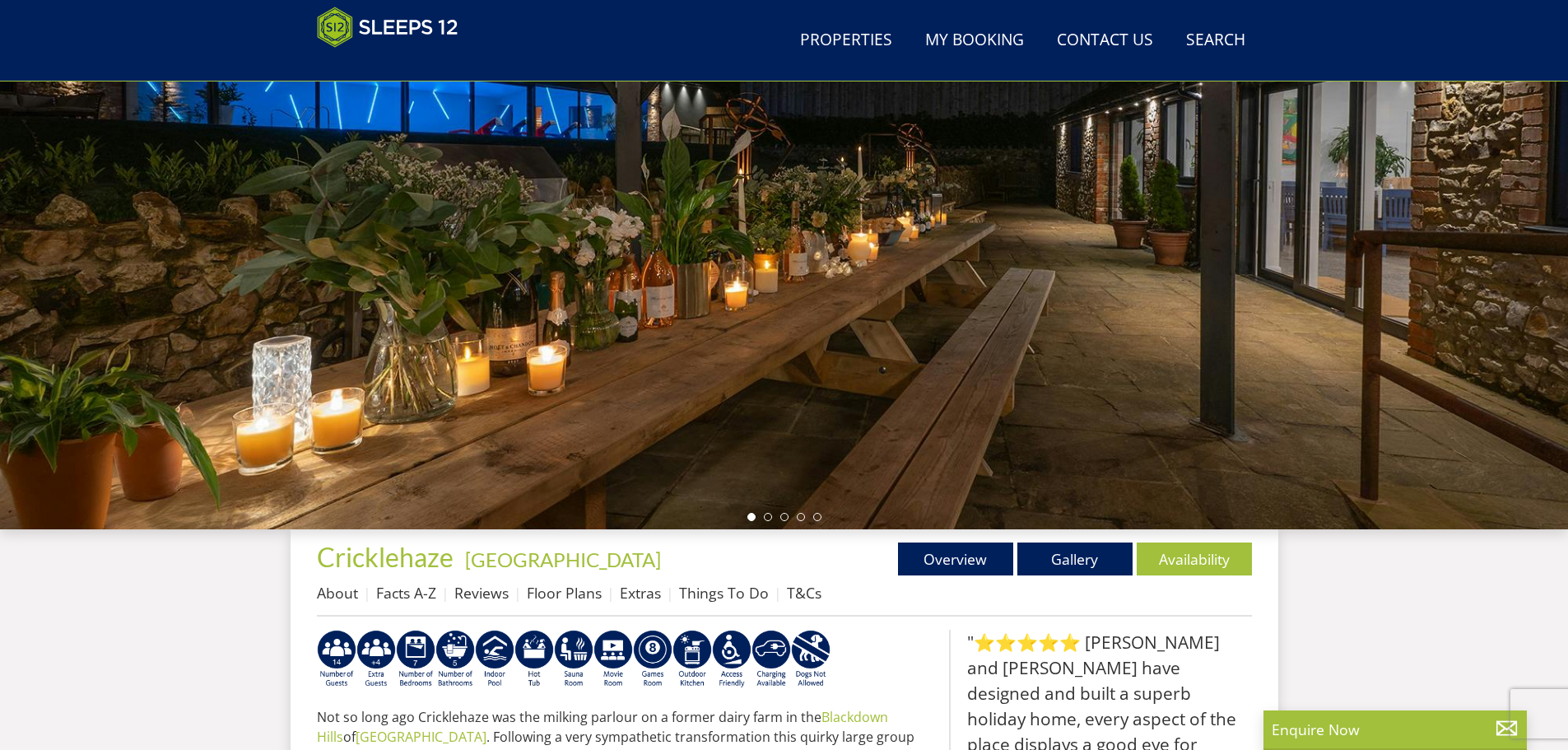
scroll to position [186, 0]
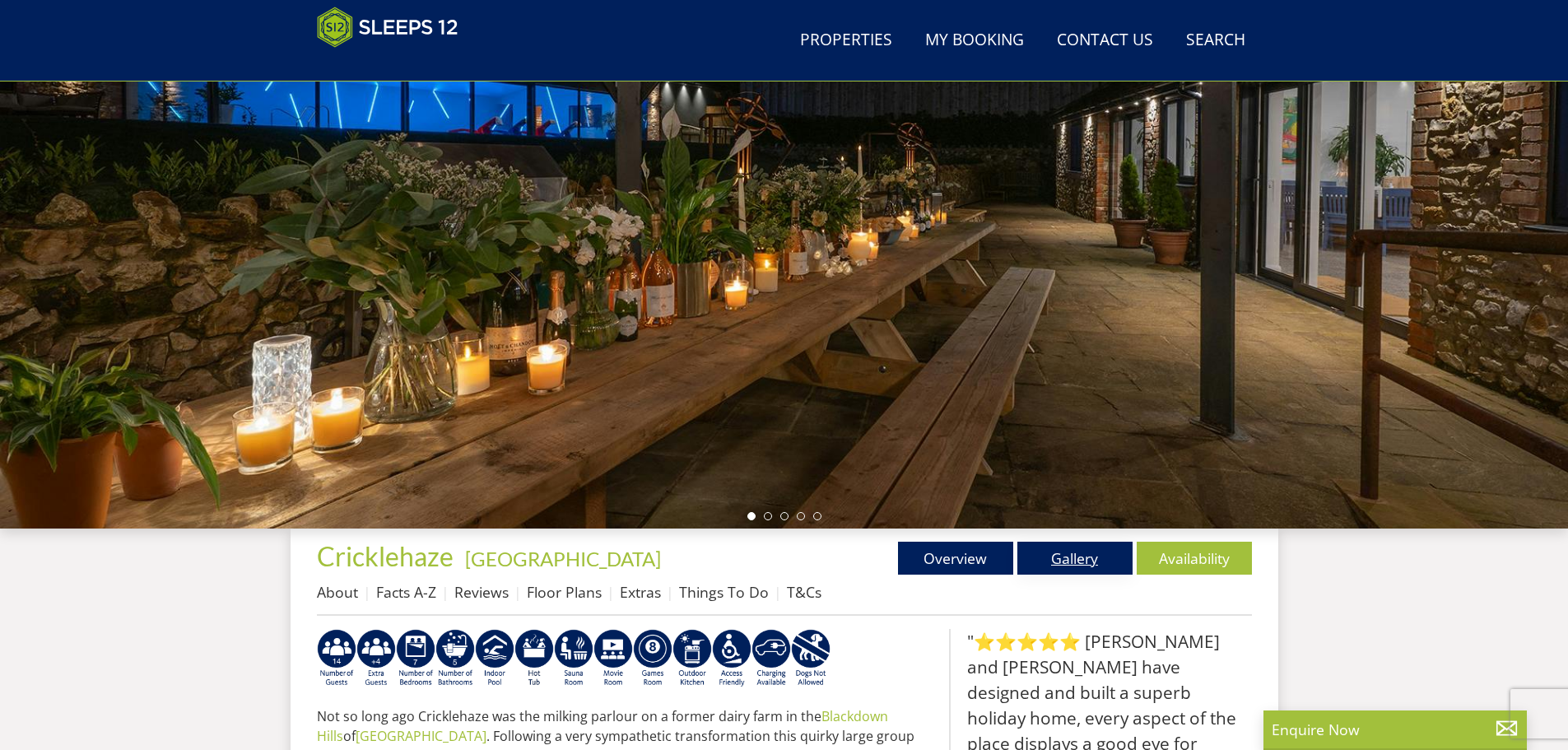
click at [1084, 545] on link "Gallery" at bounding box center [1075, 558] width 115 height 33
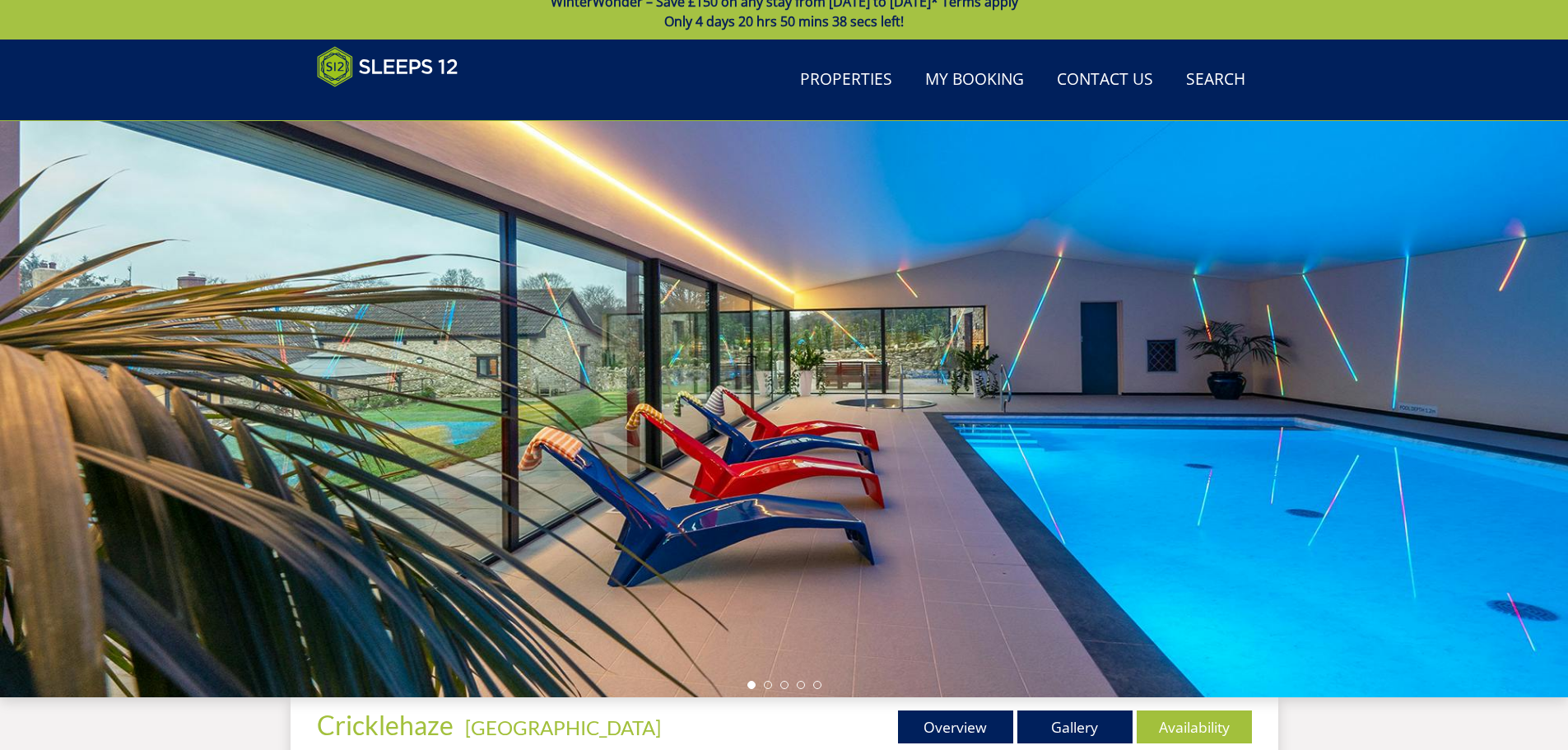
scroll to position [40, 0]
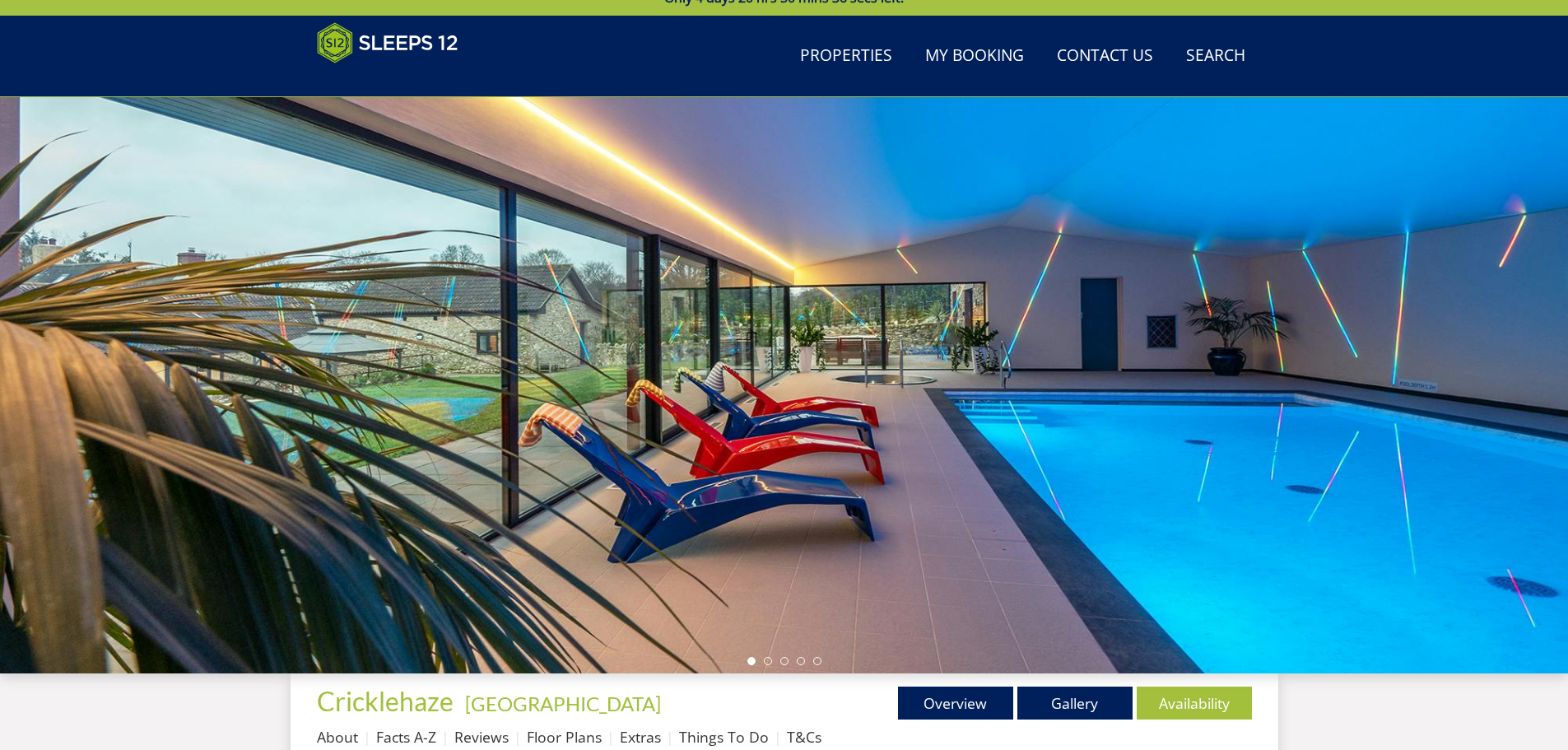
click at [1521, 411] on div at bounding box center [784, 385] width 1568 height 576
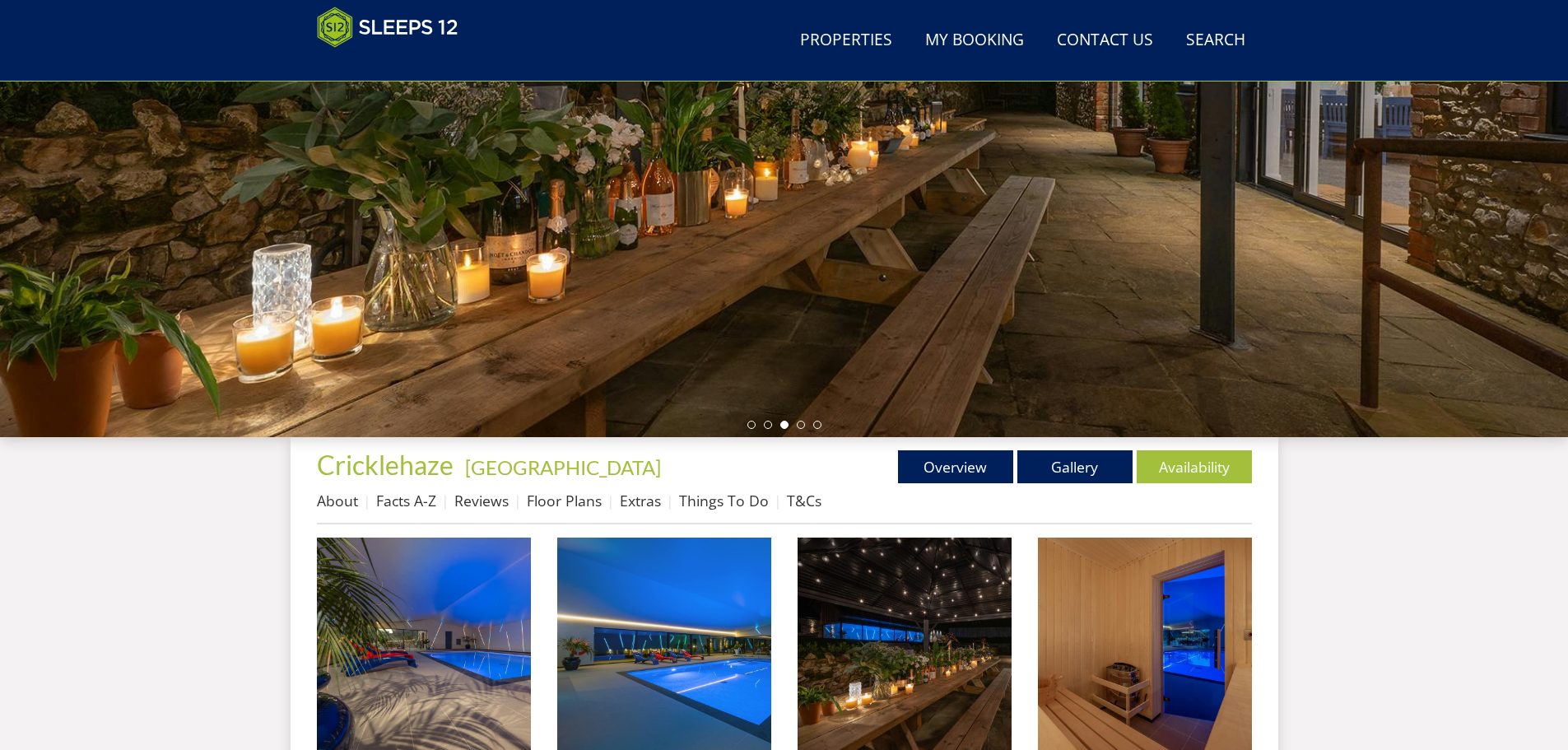
scroll to position [277, 0]
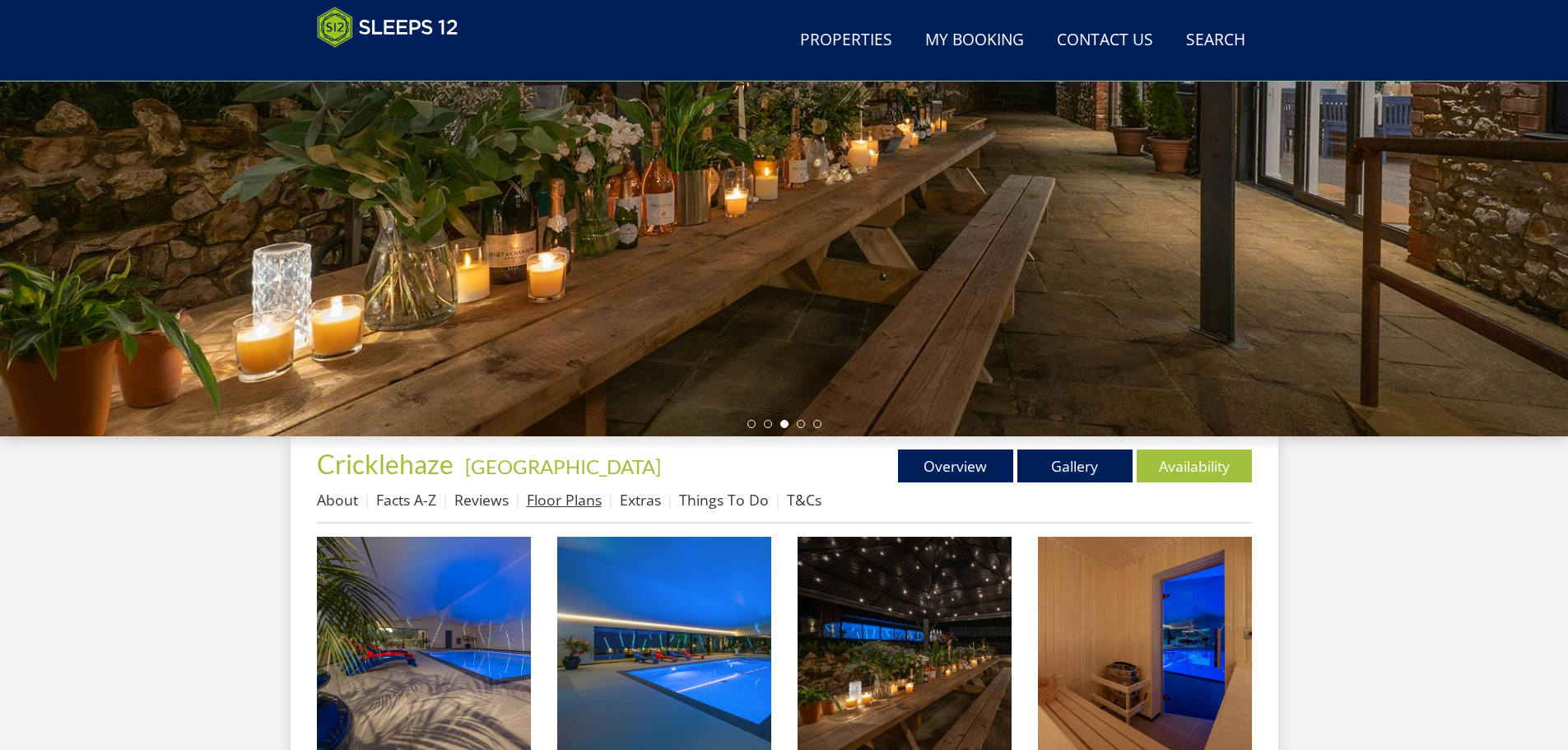
click at [563, 501] on link "Floor Plans" at bounding box center [564, 500] width 75 height 20
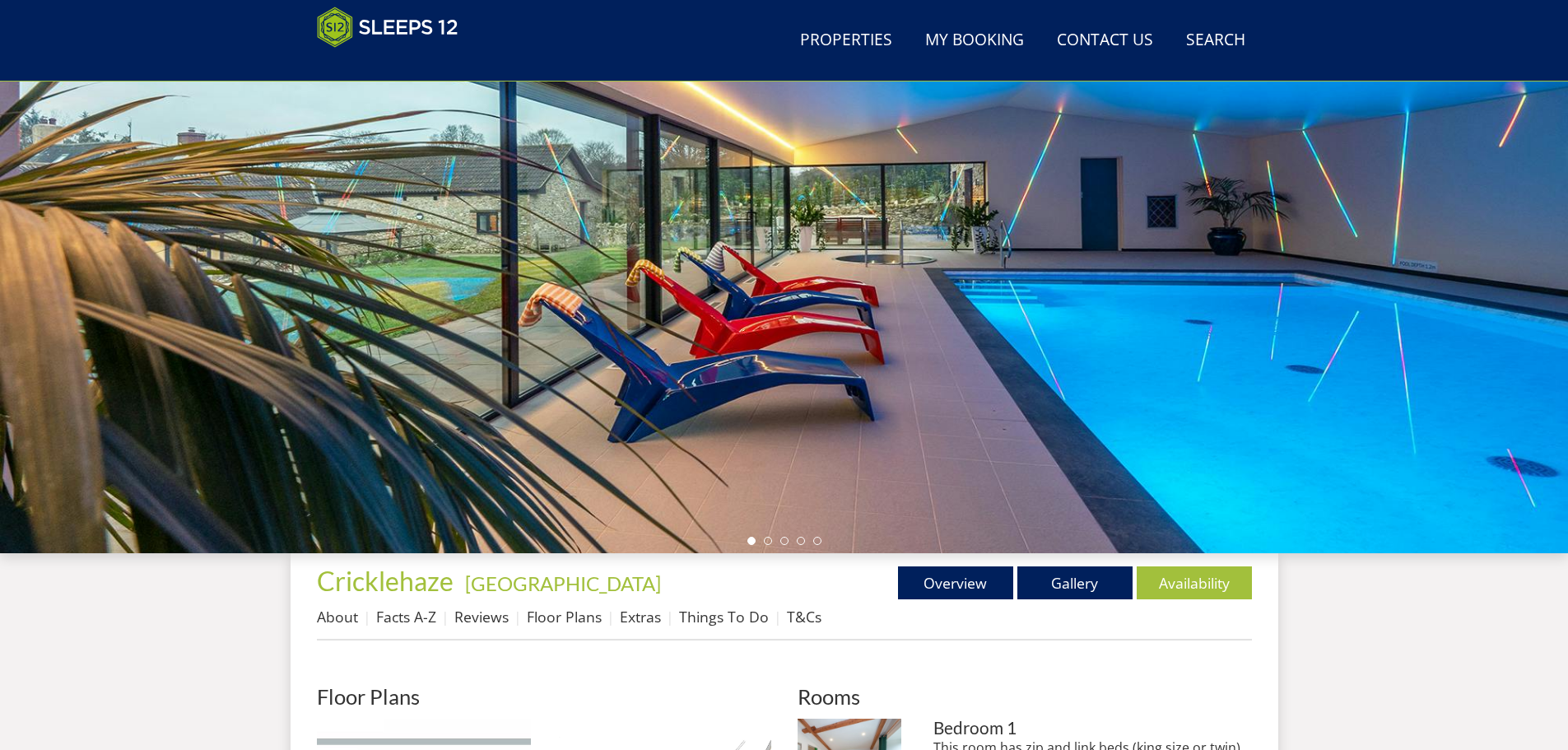
scroll to position [283, 0]
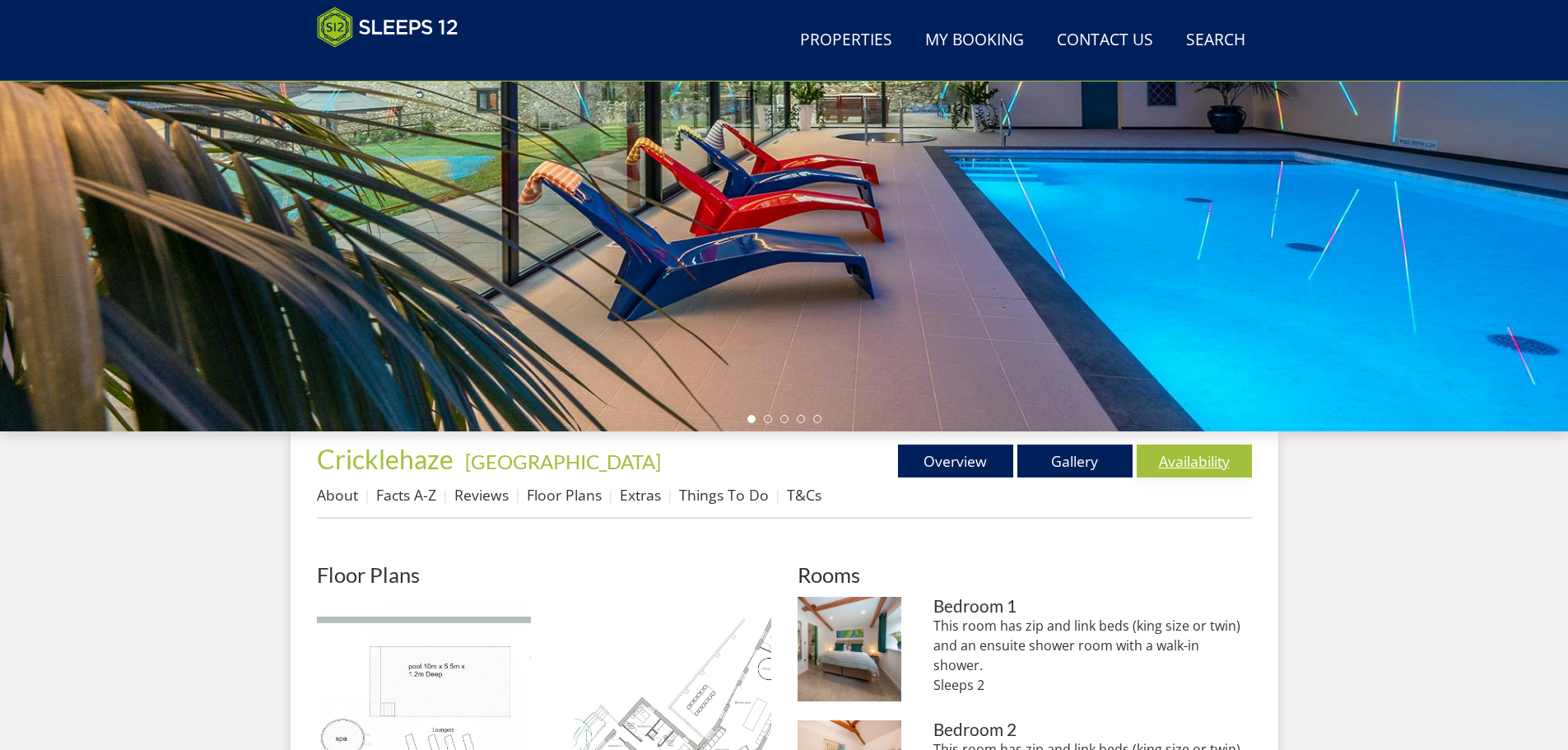
click at [1195, 456] on link "Availability" at bounding box center [1194, 461] width 115 height 33
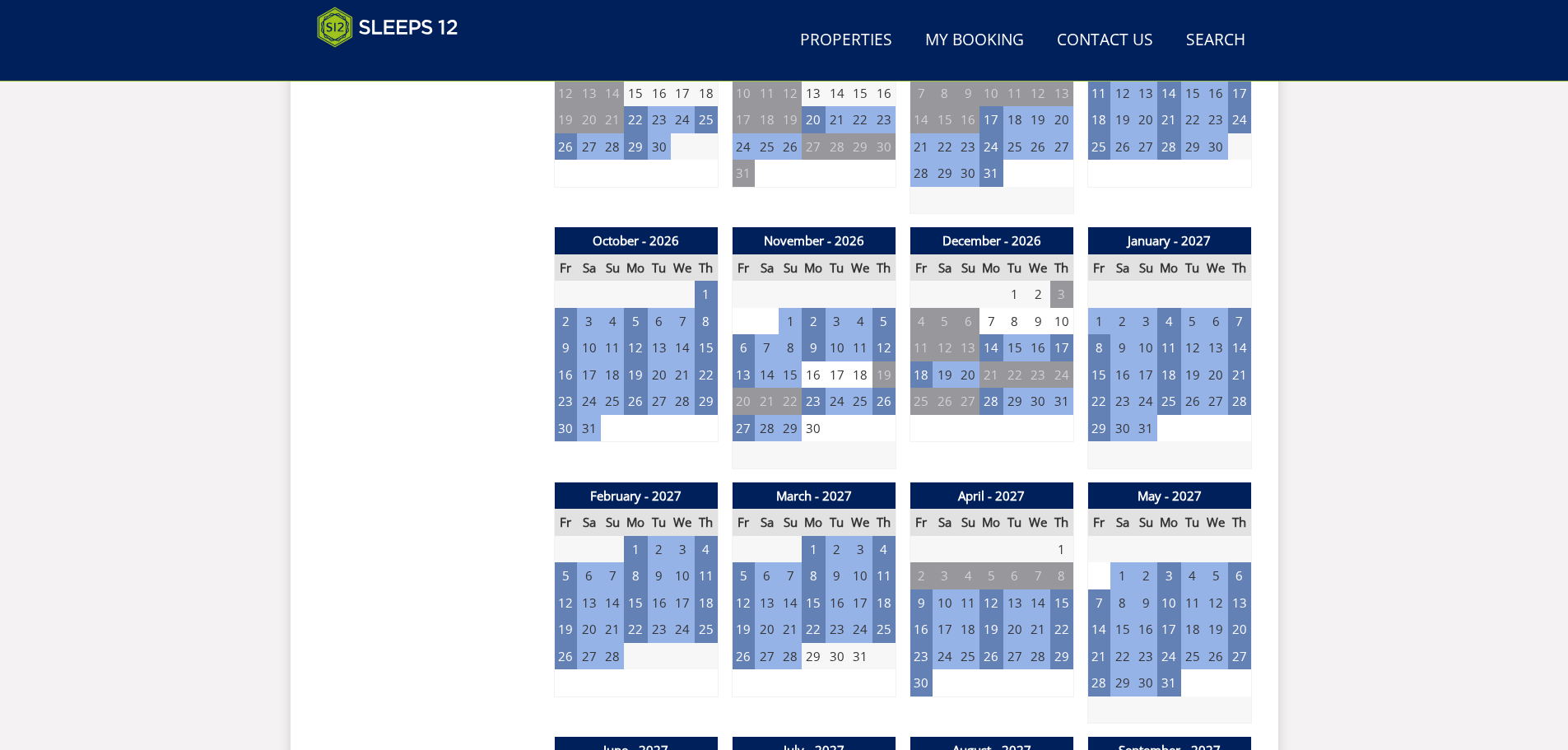
scroll to position [1440, 0]
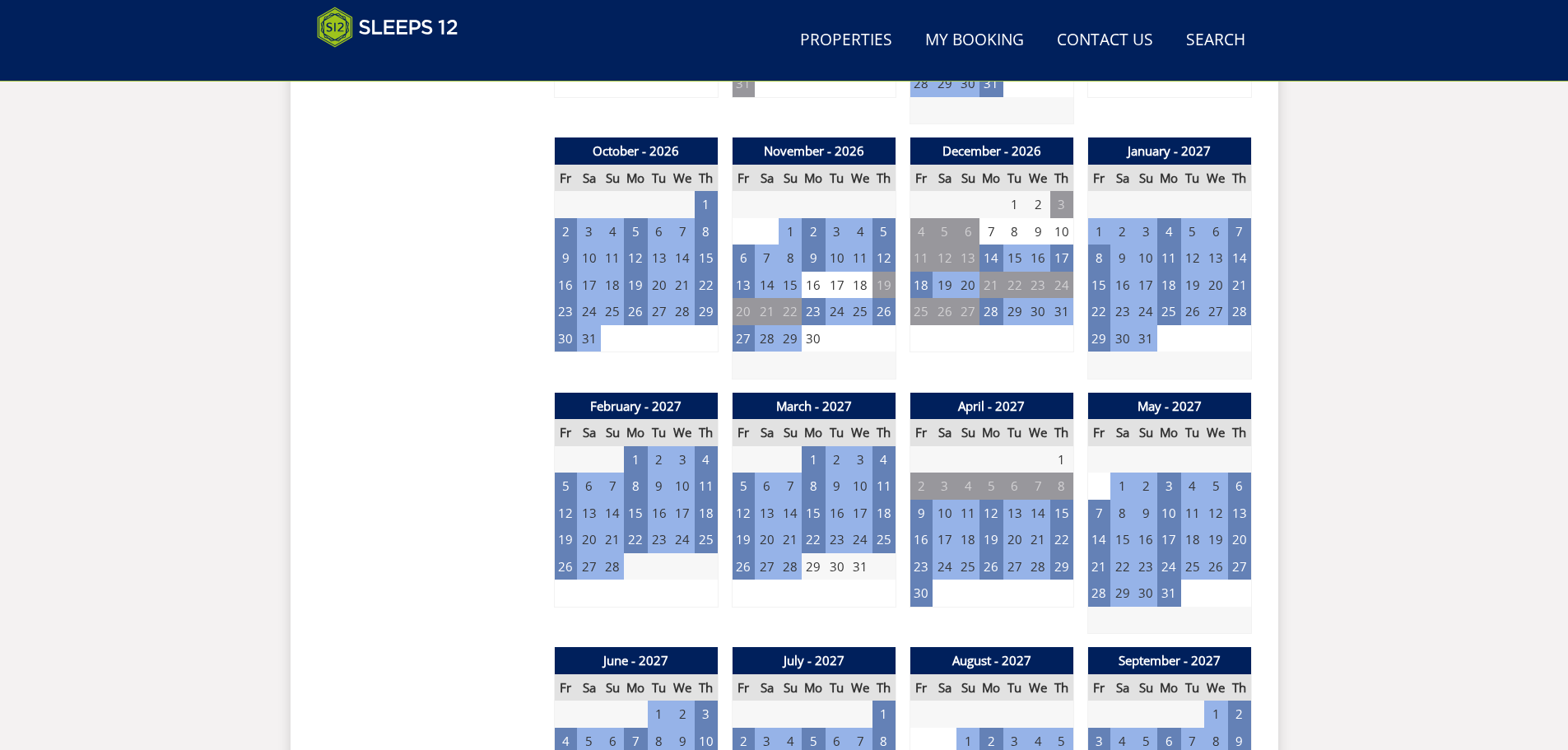
click at [587, 539] on td "20" at bounding box center [588, 540] width 23 height 28
click at [566, 539] on td "19" at bounding box center [566, 540] width 23 height 28
click at [537, 606] on link "3 NIGHTS - £3,600.00" at bounding box center [567, 610] width 125 height 17
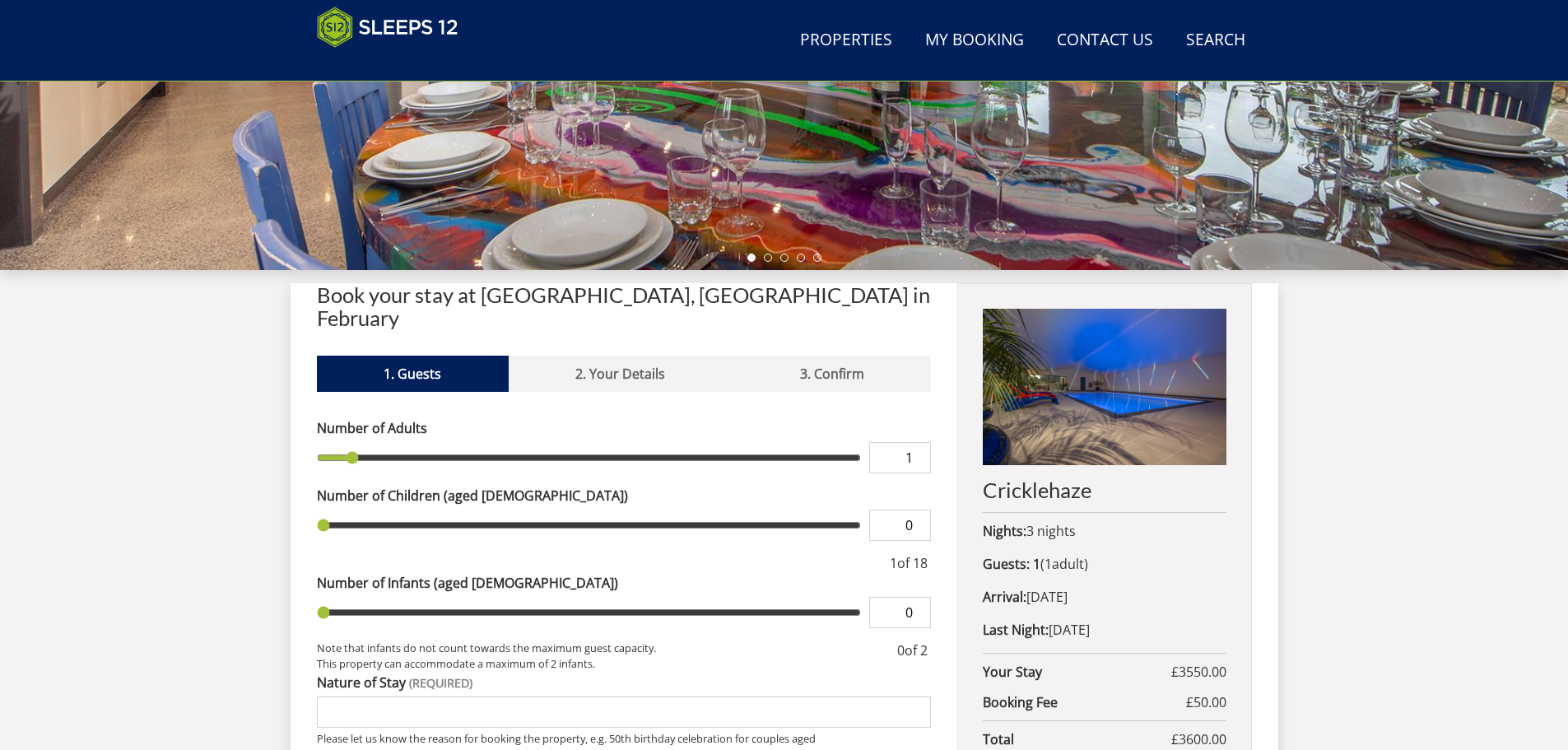
scroll to position [526, 0]
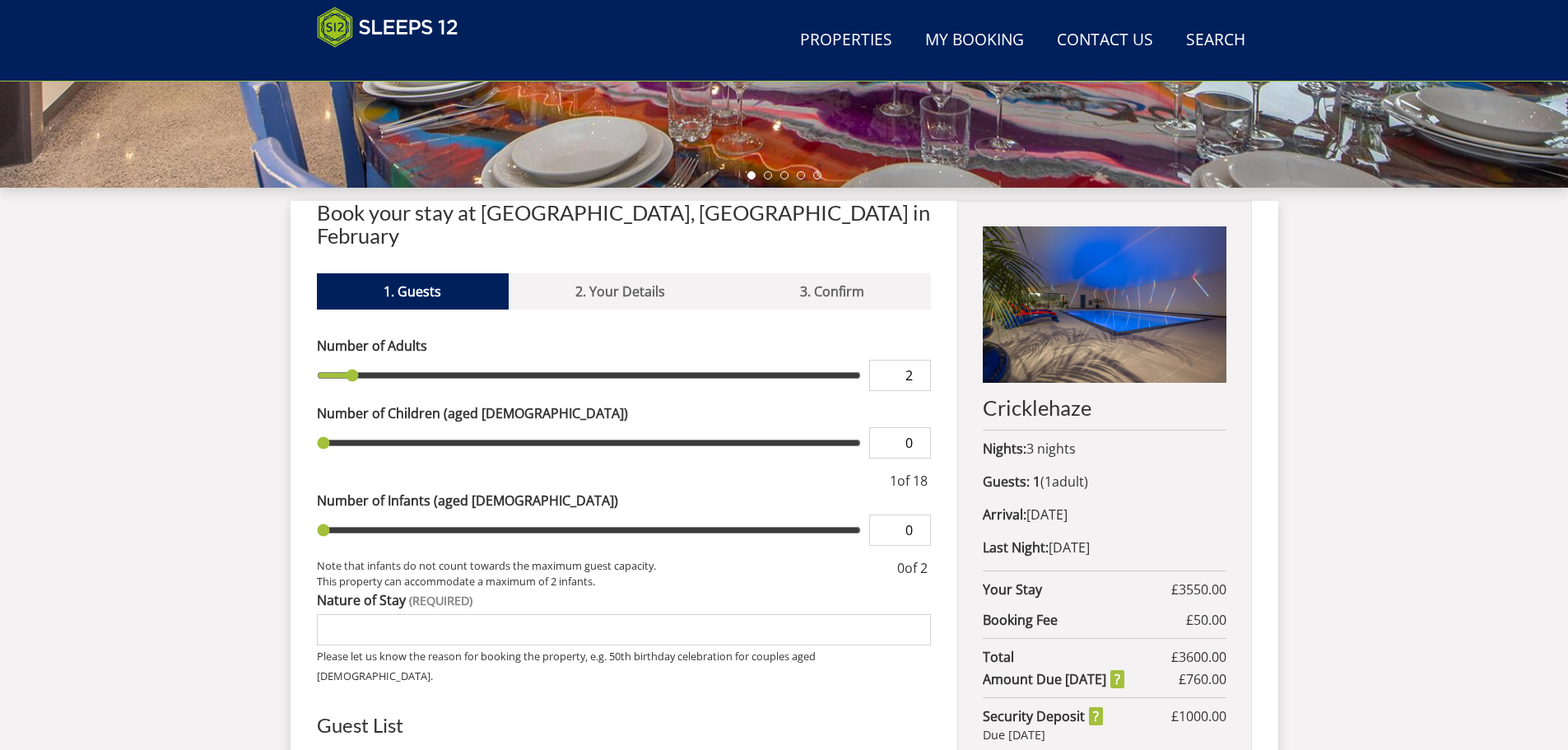
type input "2"
click at [923, 360] on input "2" at bounding box center [900, 375] width 62 height 31
type input "2"
type input "3"
click at [923, 360] on input "3" at bounding box center [900, 375] width 62 height 31
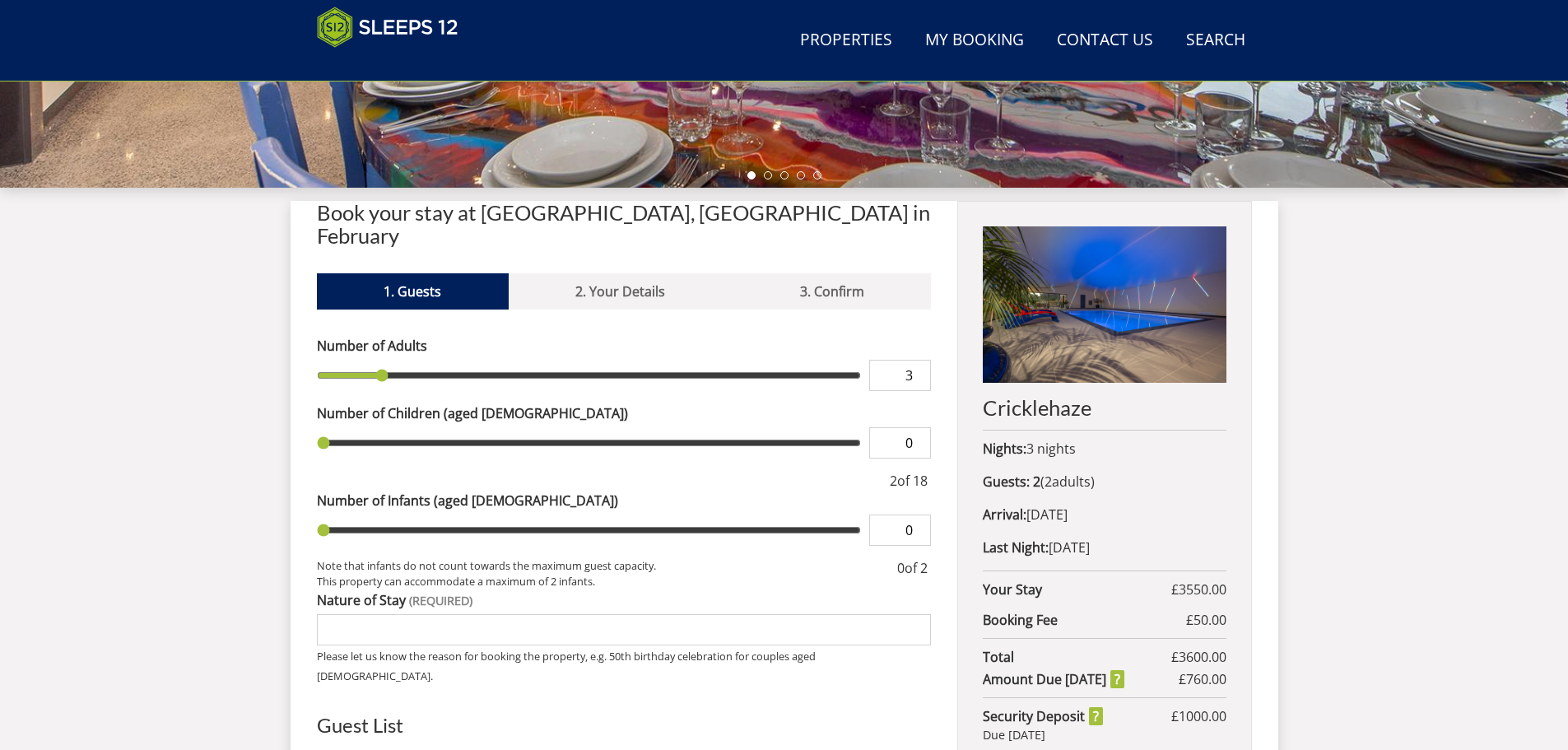
type input "3"
type input "4"
click at [923, 360] on input "4" at bounding box center [900, 375] width 62 height 31
type input "4"
type input "5"
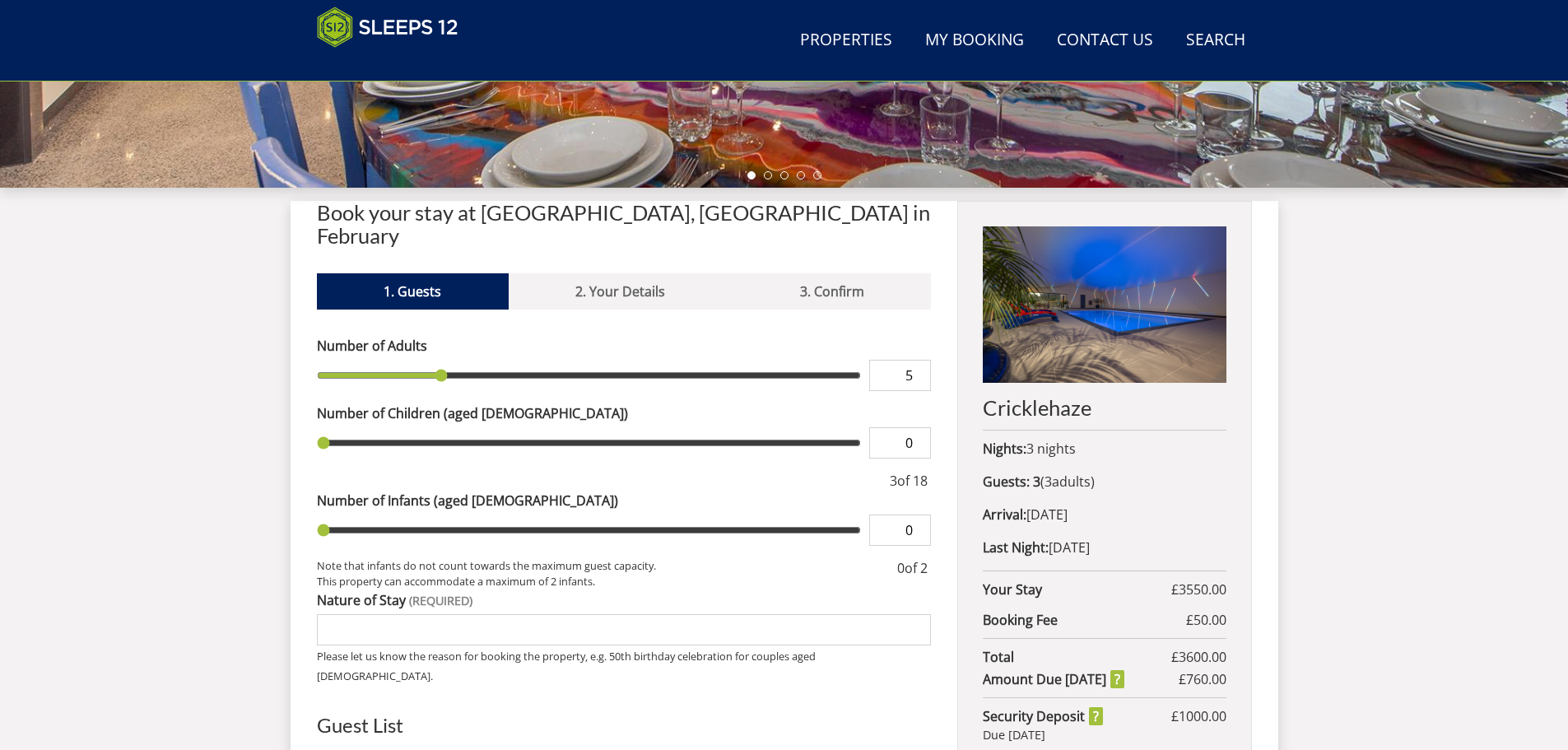
click at [923, 360] on input "5" at bounding box center [900, 375] width 62 height 31
type input "5"
type input "6"
click at [923, 360] on input "6" at bounding box center [900, 375] width 62 height 31
type input "6"
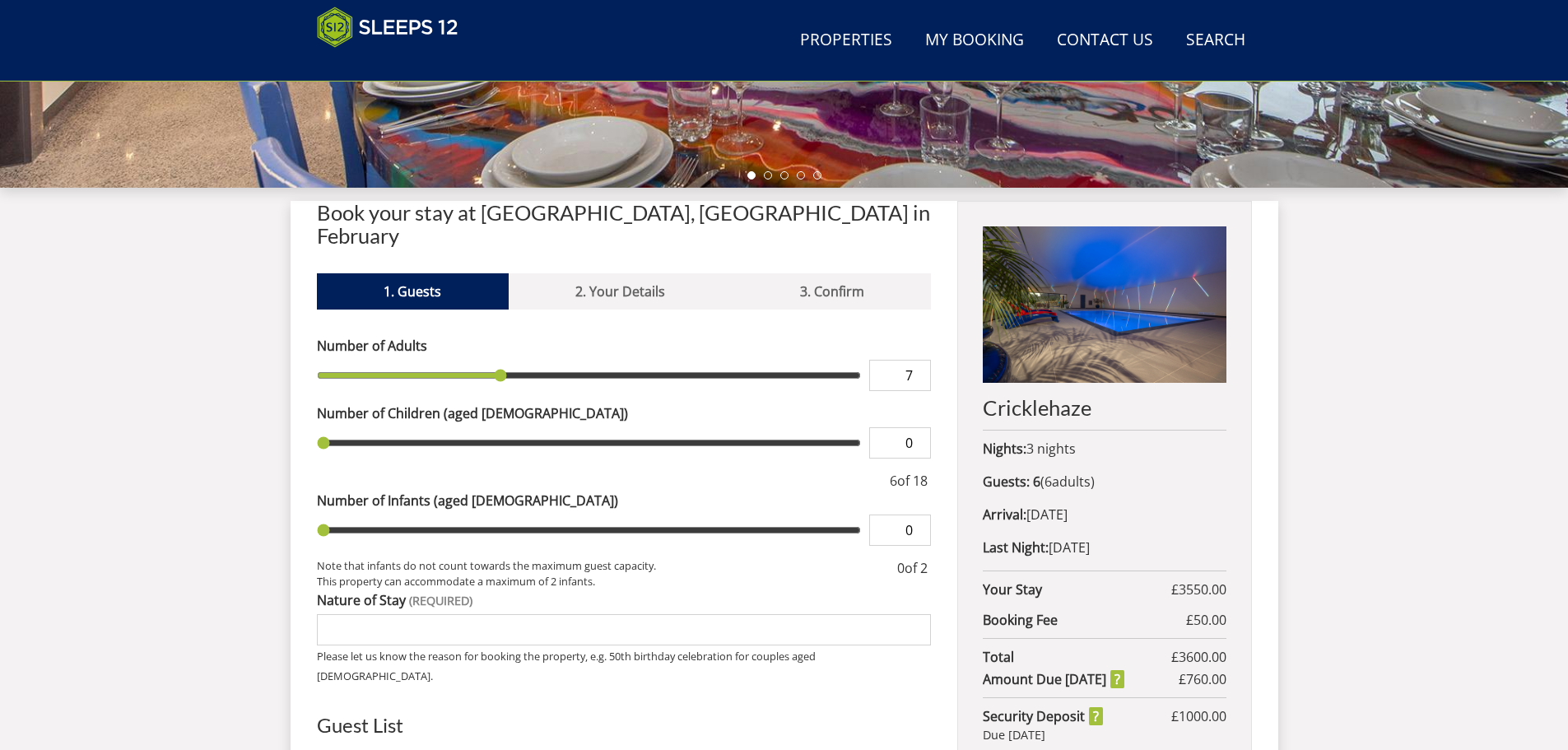
type input "7"
click at [923, 360] on input "7" at bounding box center [900, 375] width 62 height 31
type input "7"
type input "8"
click at [923, 360] on input "8" at bounding box center [900, 375] width 62 height 31
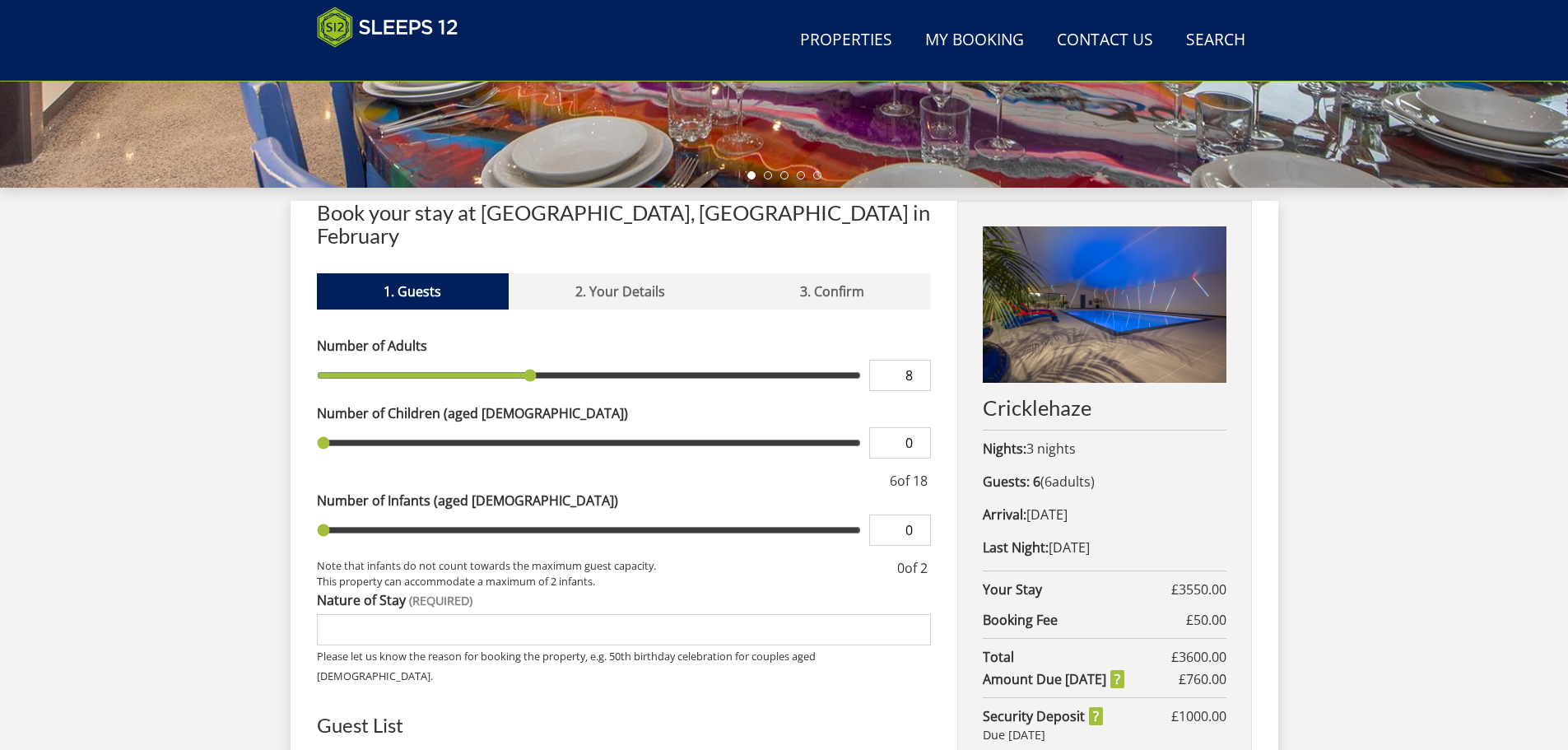
type input "8"
type input "9"
click at [923, 360] on input "9" at bounding box center [900, 375] width 62 height 31
type input "9"
type input "10"
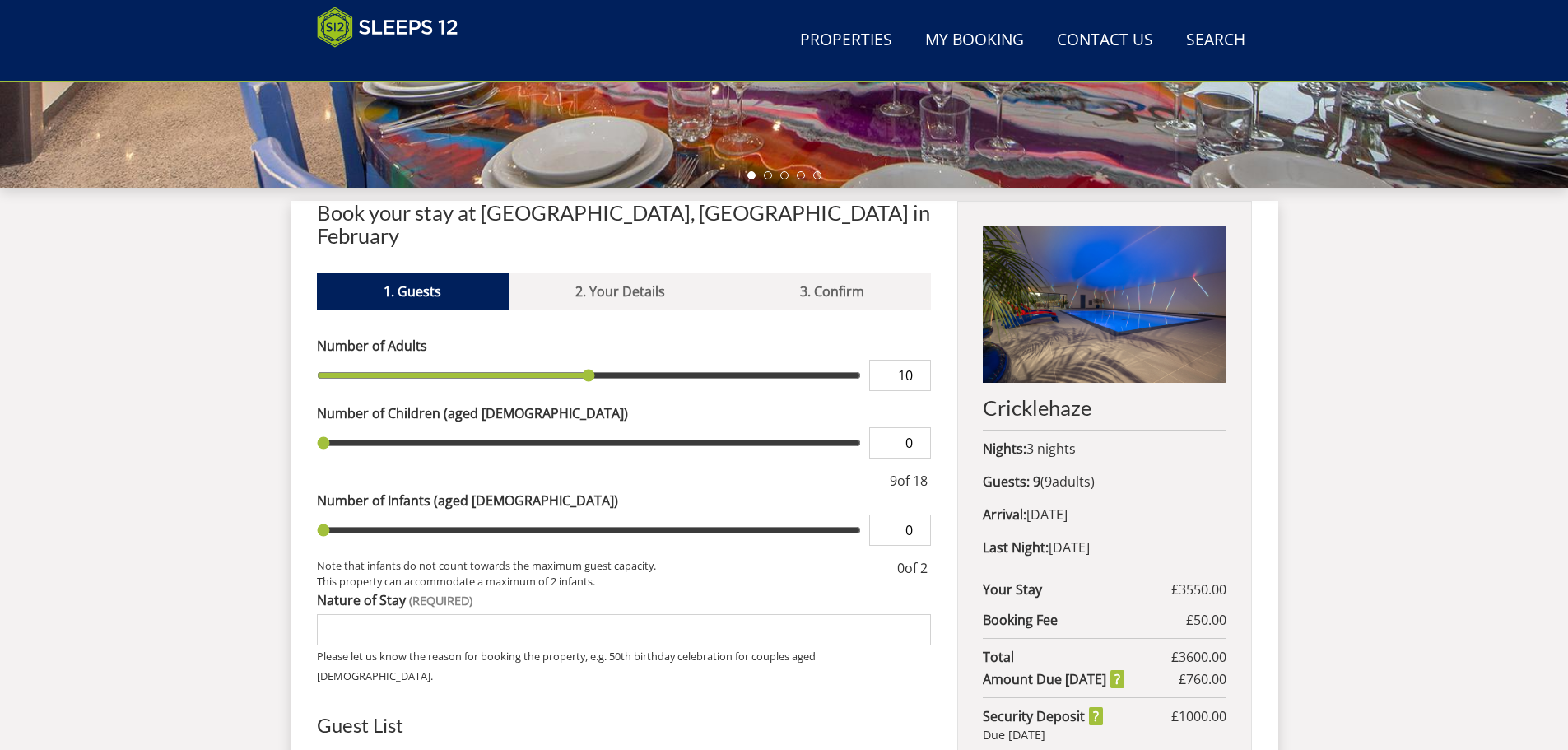
click at [923, 360] on input "10" at bounding box center [900, 375] width 62 height 31
type input "10"
type input "11"
click at [923, 360] on input "11" at bounding box center [900, 375] width 62 height 31
type input "11"
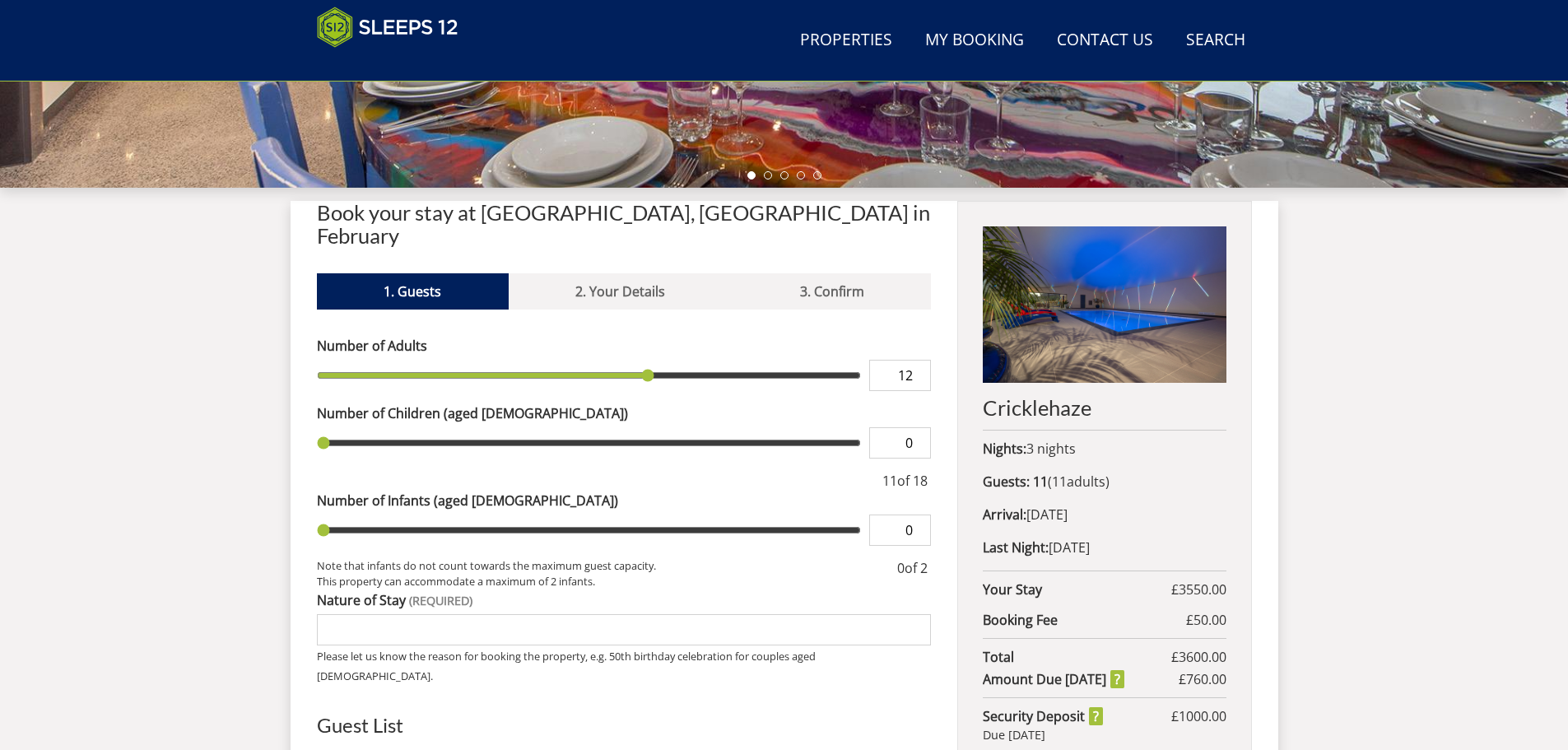
type input "12"
click at [923, 360] on input "12" at bounding box center [900, 375] width 62 height 31
type input "12"
type input "13"
click at [923, 360] on input "13" at bounding box center [900, 375] width 62 height 31
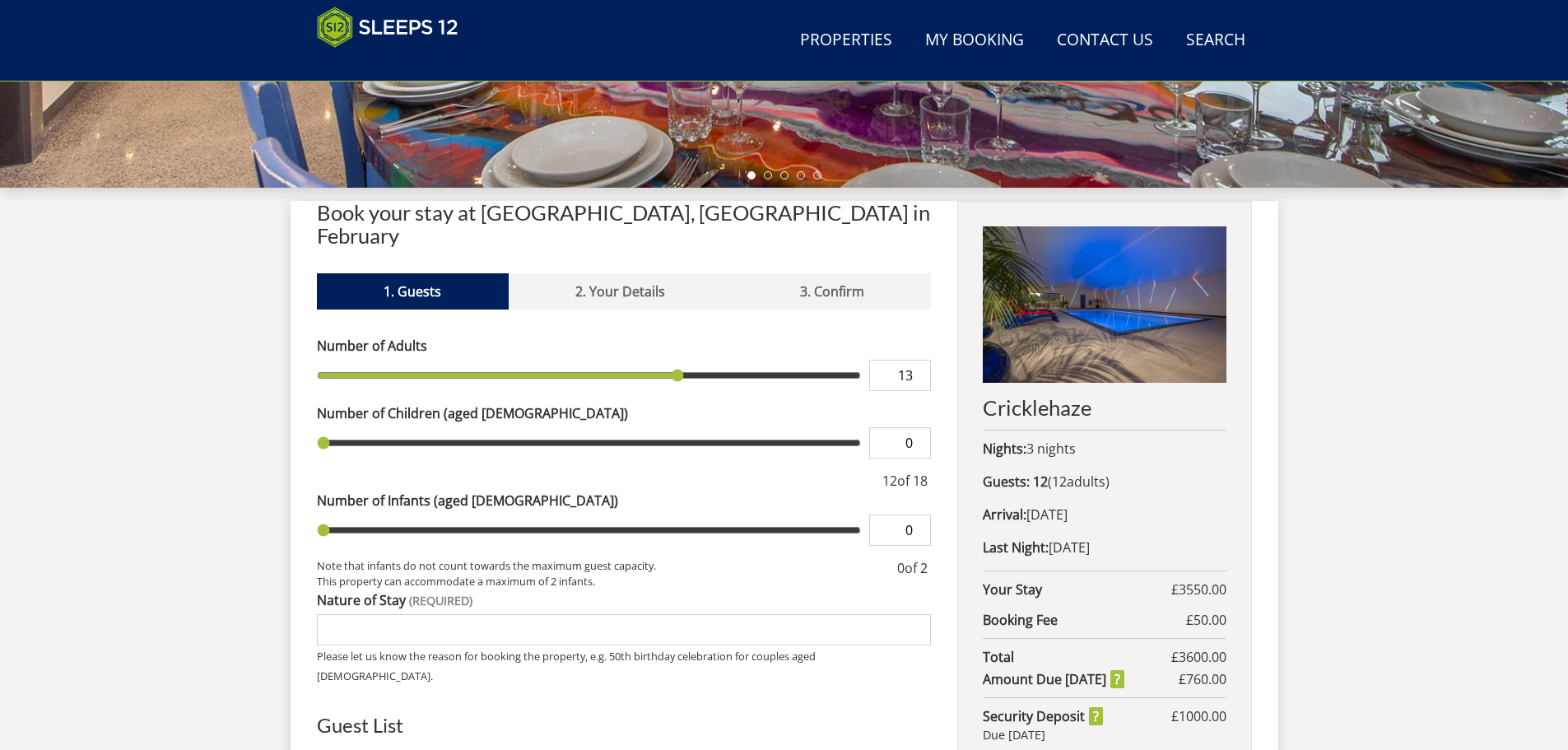
type input "13"
type input "14"
click at [923, 360] on input "14" at bounding box center [900, 375] width 62 height 31
type input "14"
